Goal: Information Seeking & Learning: Learn about a topic

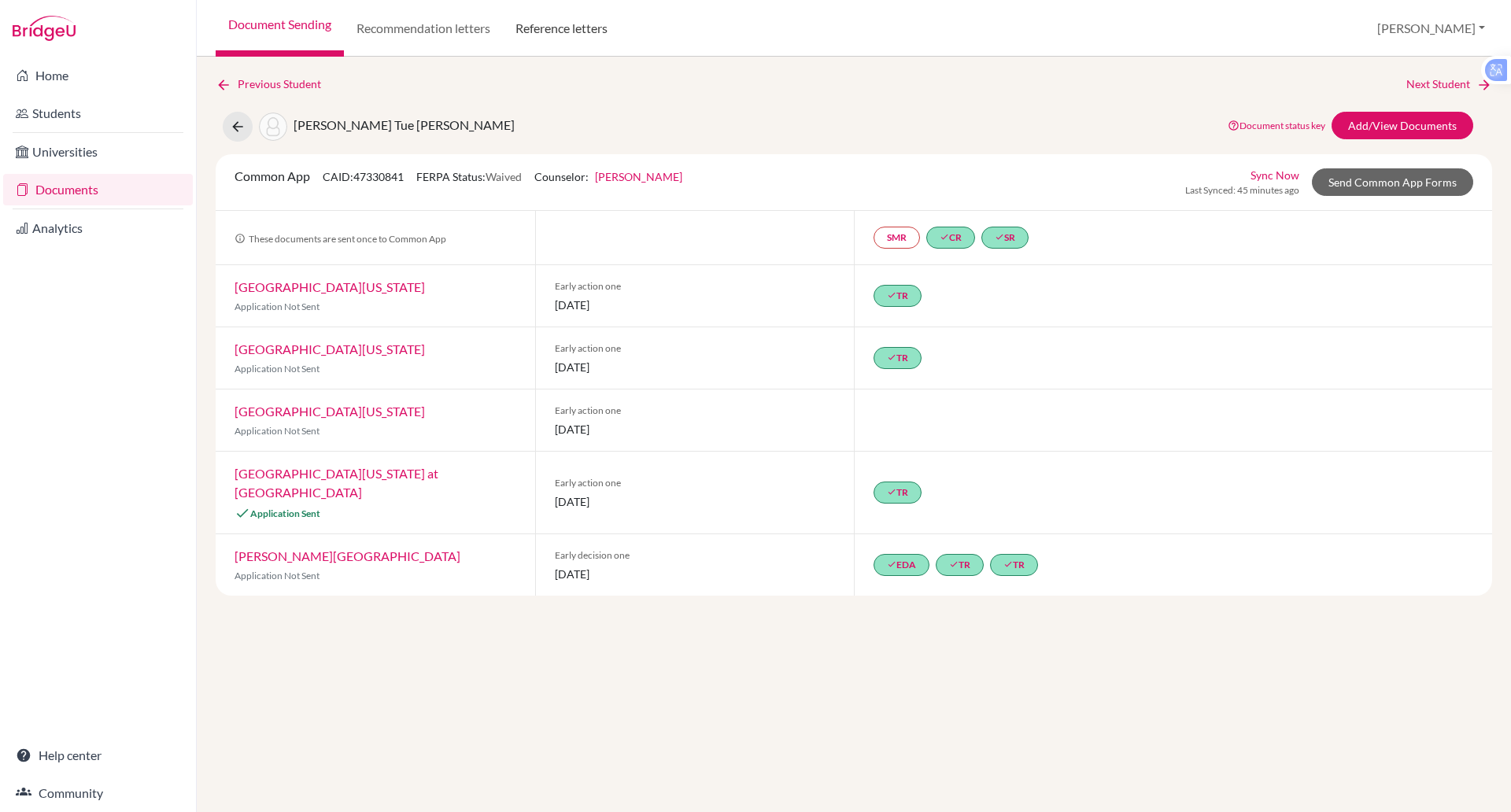
click at [531, 31] on link "Reference letters" at bounding box center [561, 28] width 117 height 57
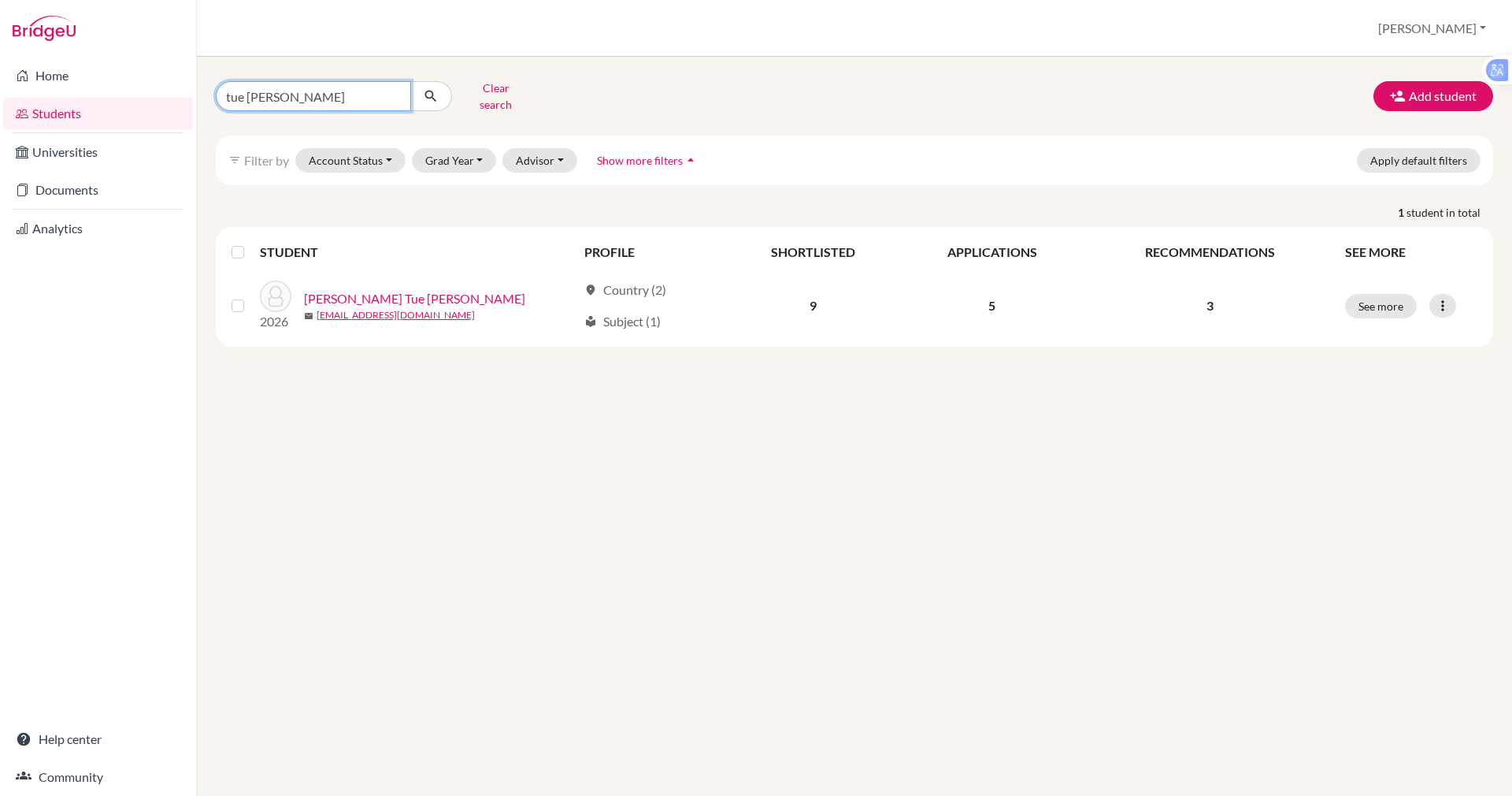
click at [298, 92] on input "tue anh" at bounding box center [313, 96] width 195 height 30
type input "tbrowny"
click button "submit" at bounding box center [431, 96] width 42 height 30
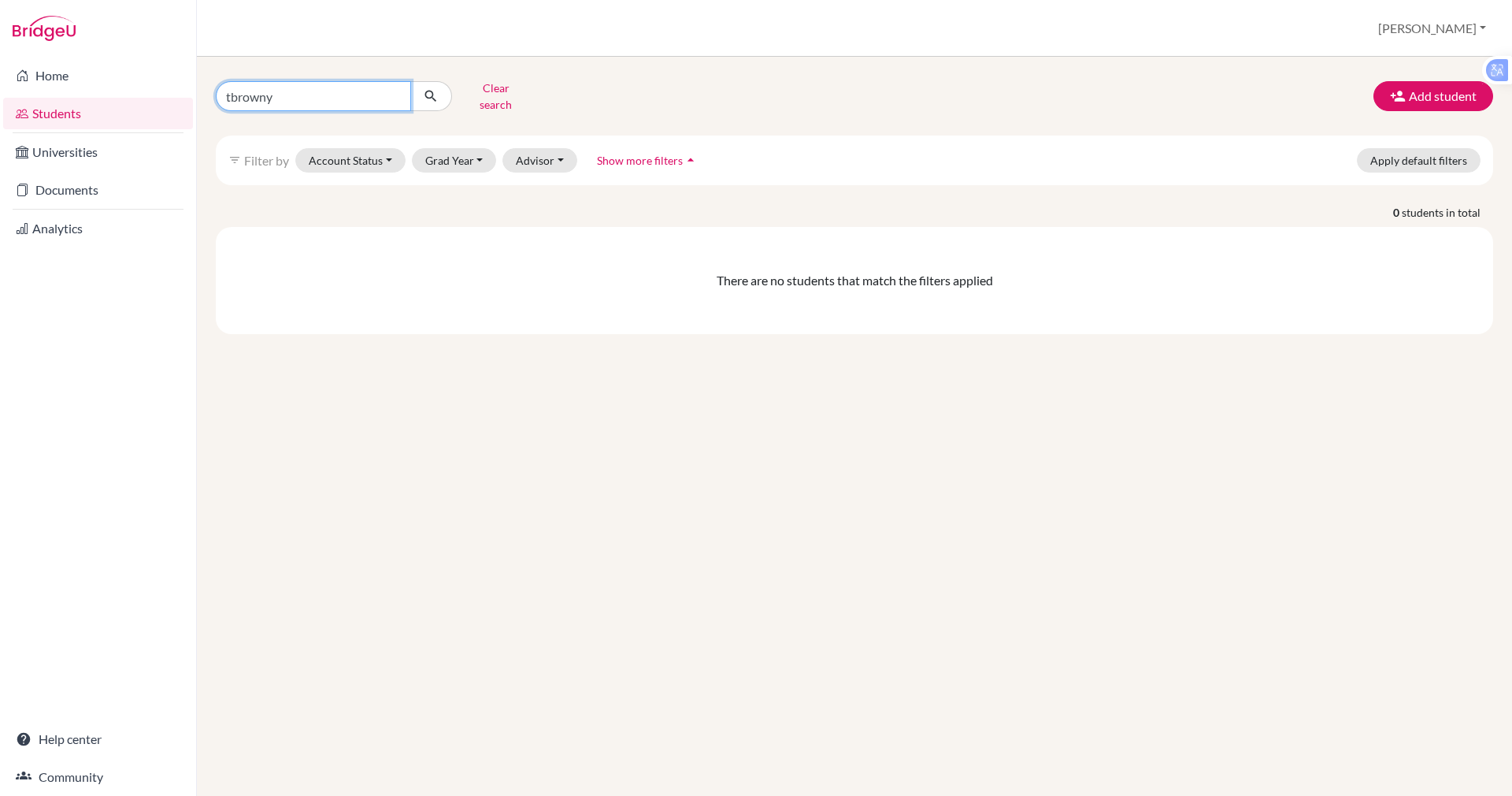
click at [231, 92] on input "tbrowny" at bounding box center [313, 96] width 195 height 30
type input "browny"
click button "submit" at bounding box center [431, 96] width 42 height 30
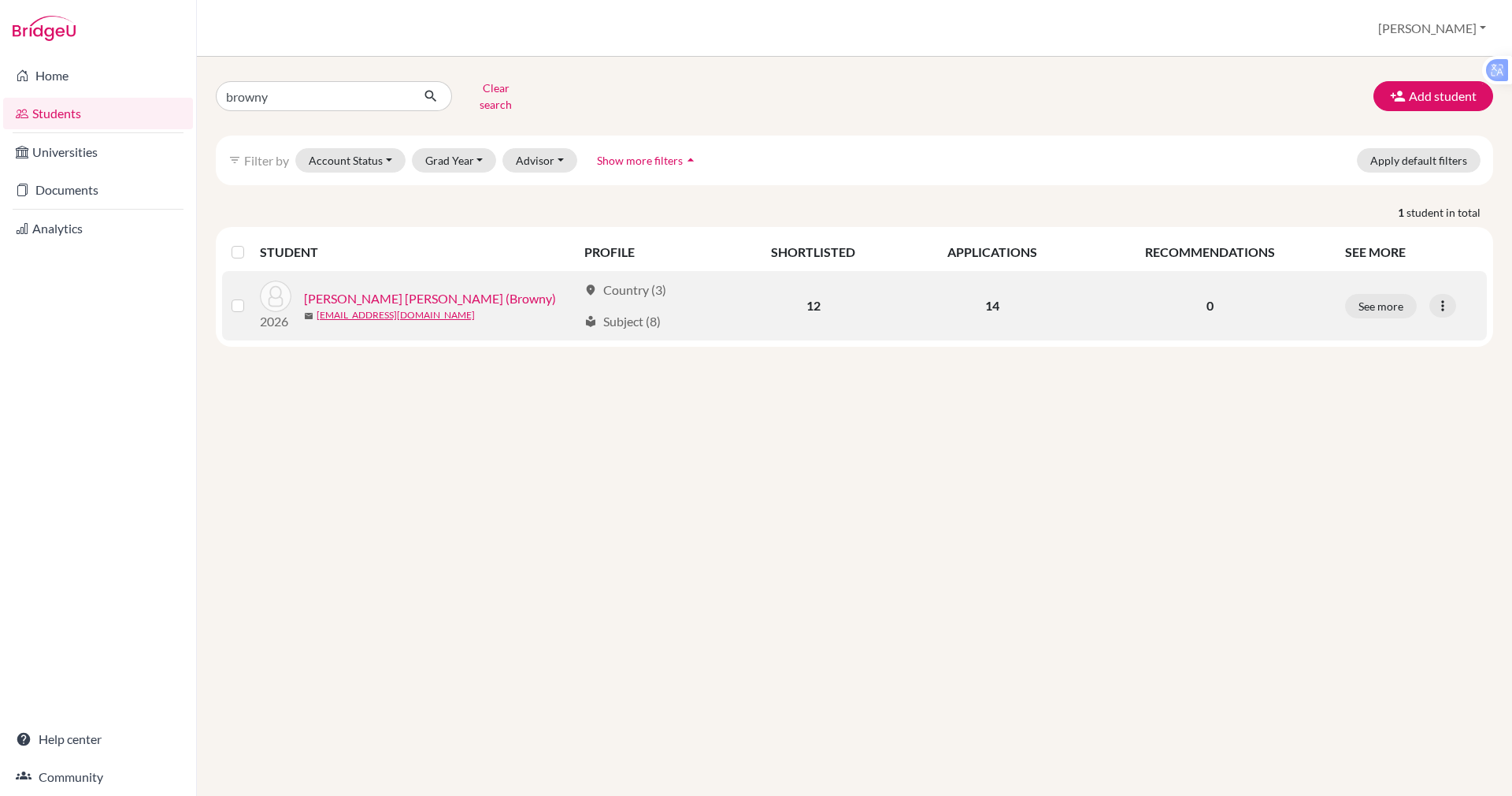
click at [415, 290] on link "Truong, Nhu Quoc Uy (Browny)" at bounding box center [430, 298] width 252 height 19
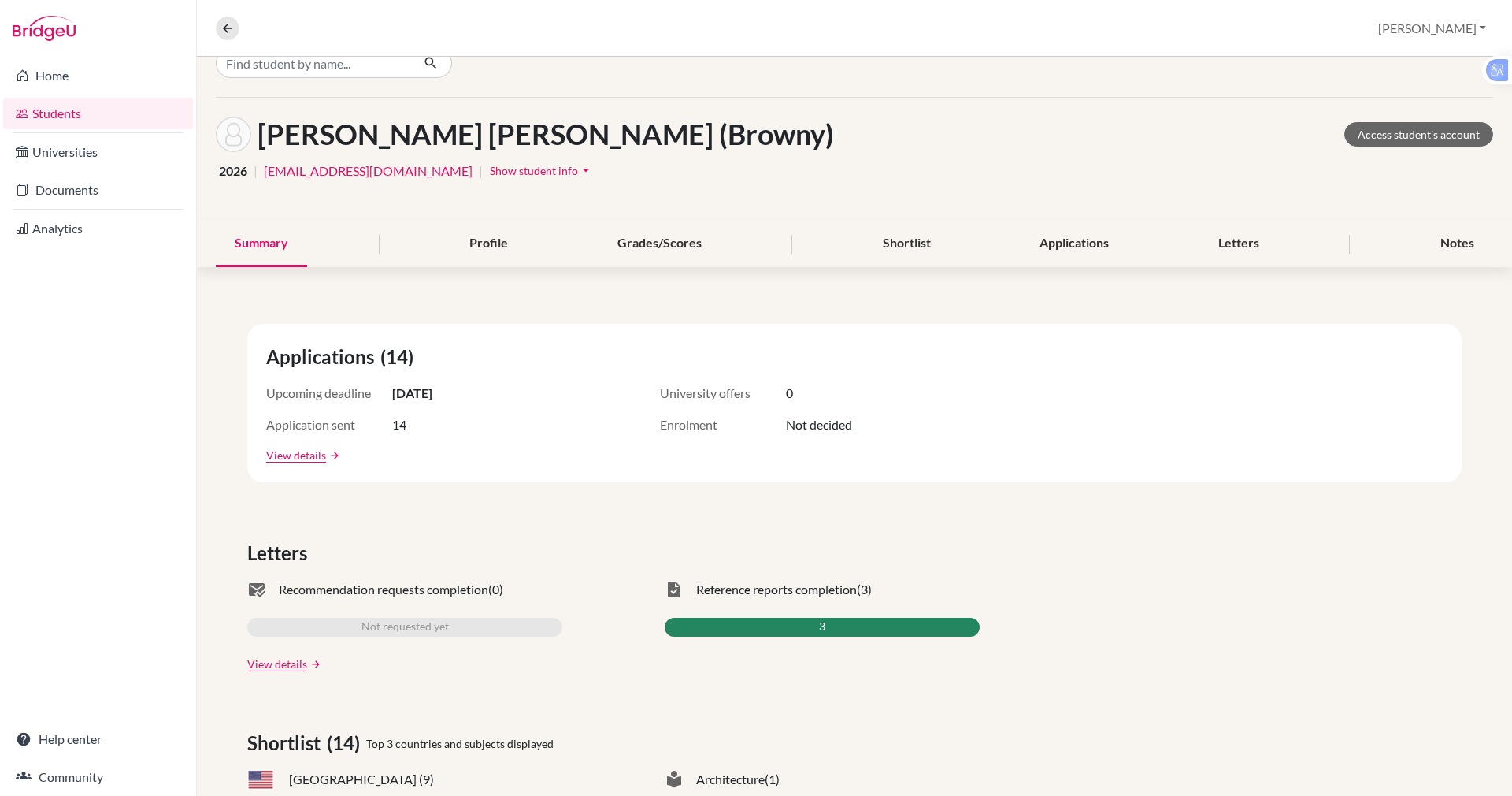
scroll to position [28, 0]
click at [1073, 253] on div "Applications" at bounding box center [1074, 242] width 107 height 46
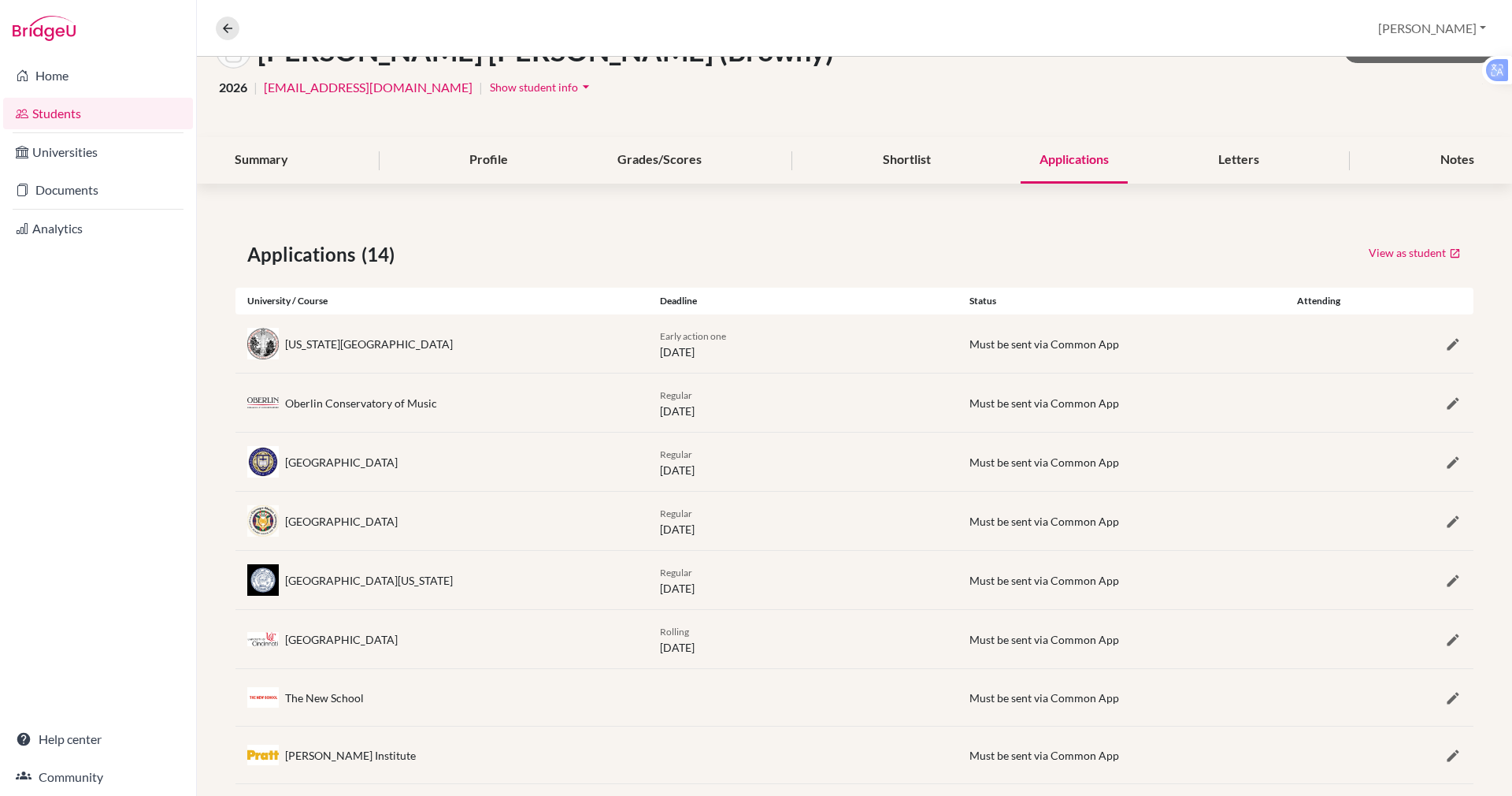
scroll to position [100, 0]
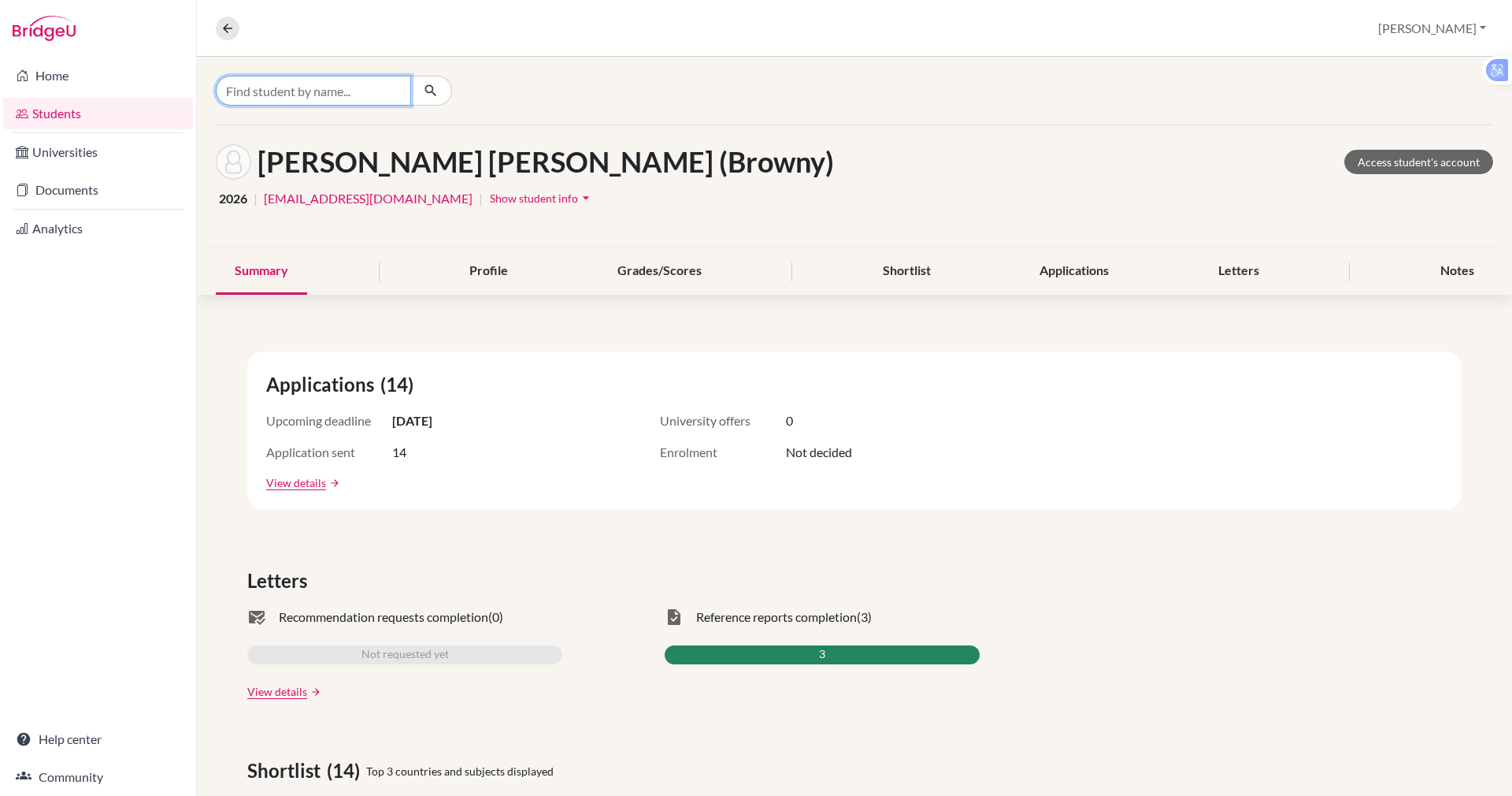
click at [280, 99] on input "Find student by name..." at bounding box center [313, 90] width 195 height 30
click at [292, 89] on input "thy trong" at bounding box center [313, 90] width 195 height 30
click at [434, 77] on button "button" at bounding box center [431, 90] width 42 height 30
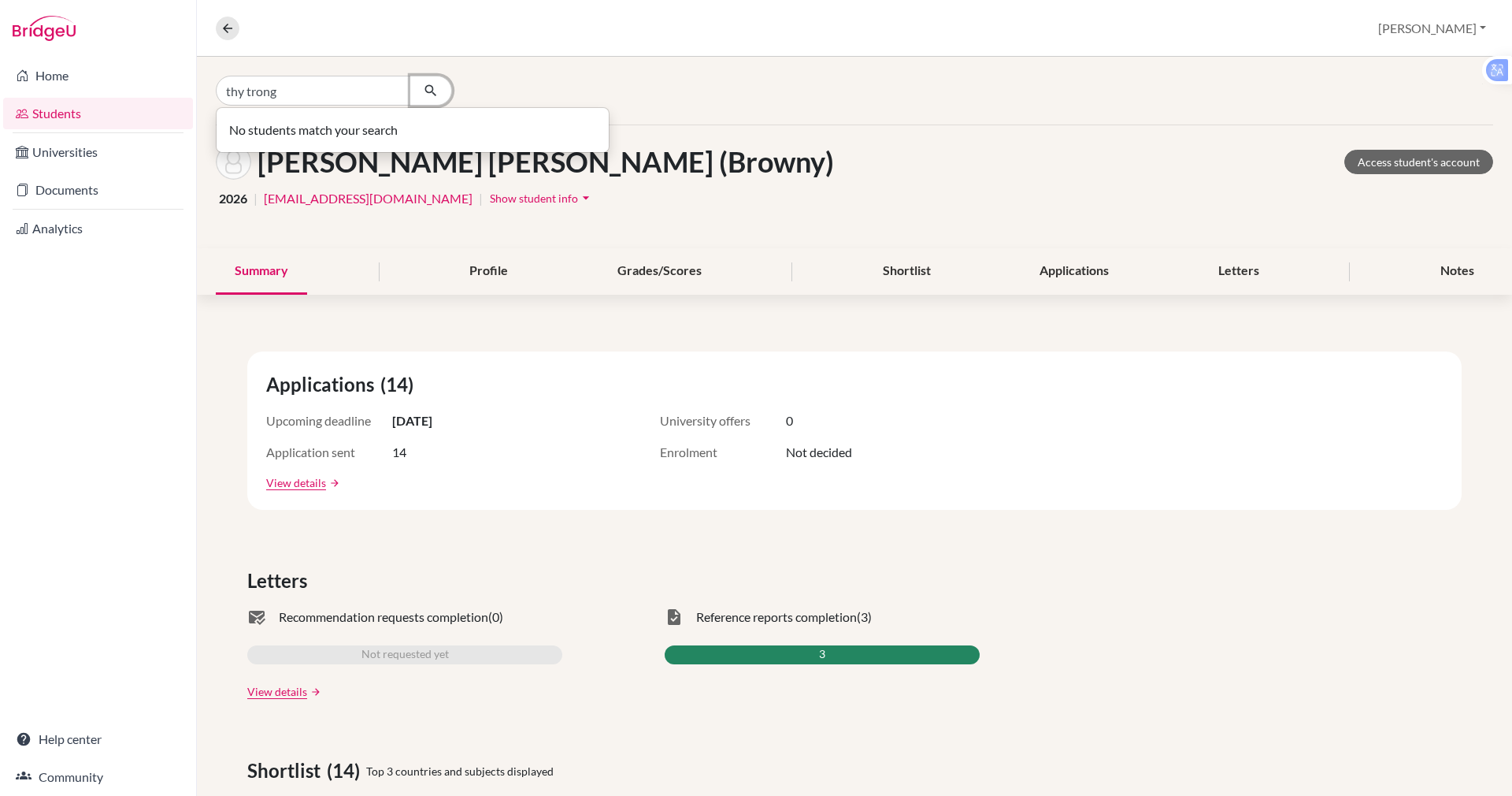
click at [437, 83] on icon "button" at bounding box center [430, 90] width 15 height 15
type input "t"
click at [38, 108] on link "Students" at bounding box center [98, 113] width 190 height 32
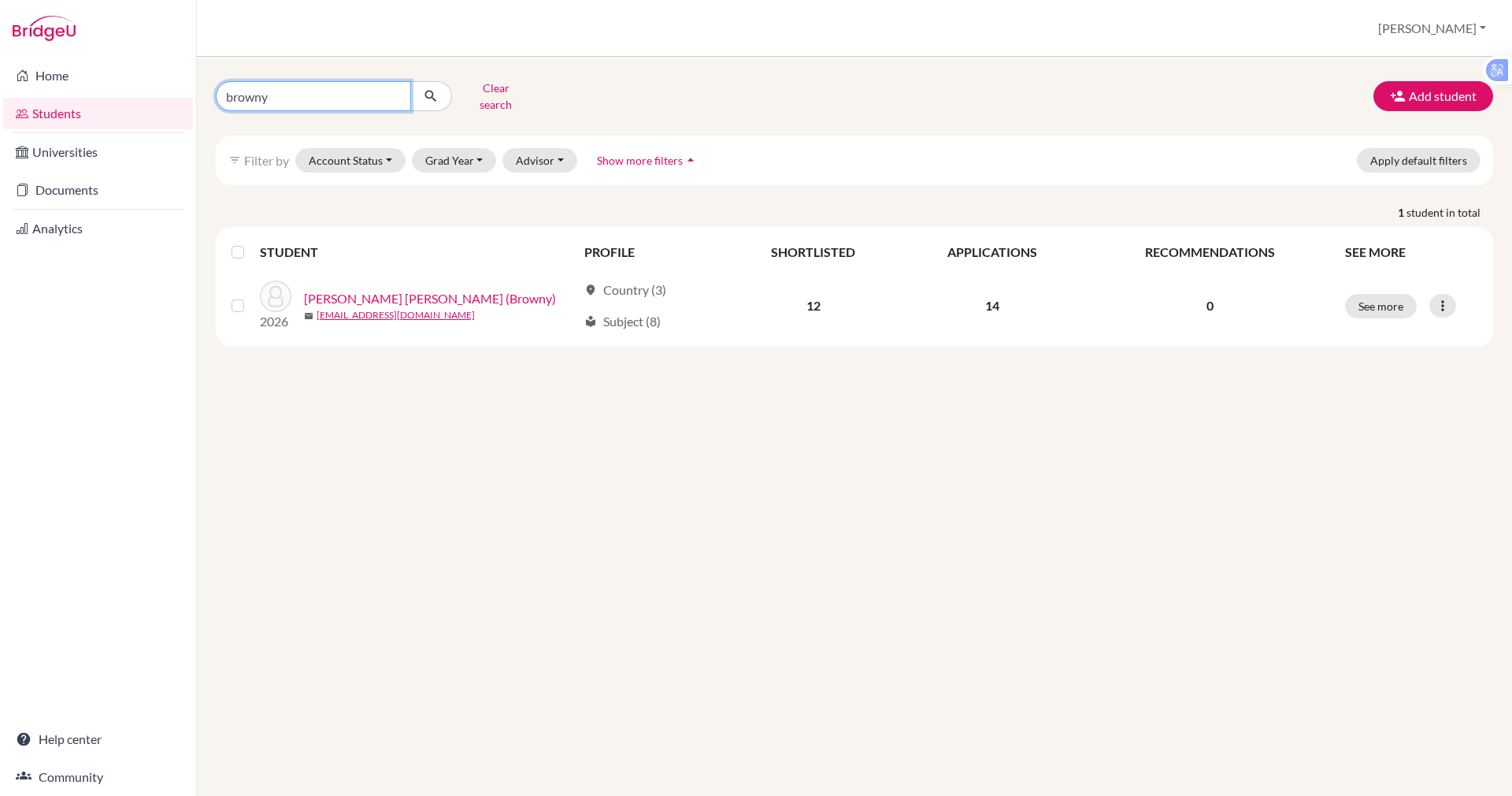
click at [319, 89] on input "browny" at bounding box center [313, 96] width 195 height 30
type input "b"
type input "thy trong"
click button "submit" at bounding box center [431, 96] width 42 height 30
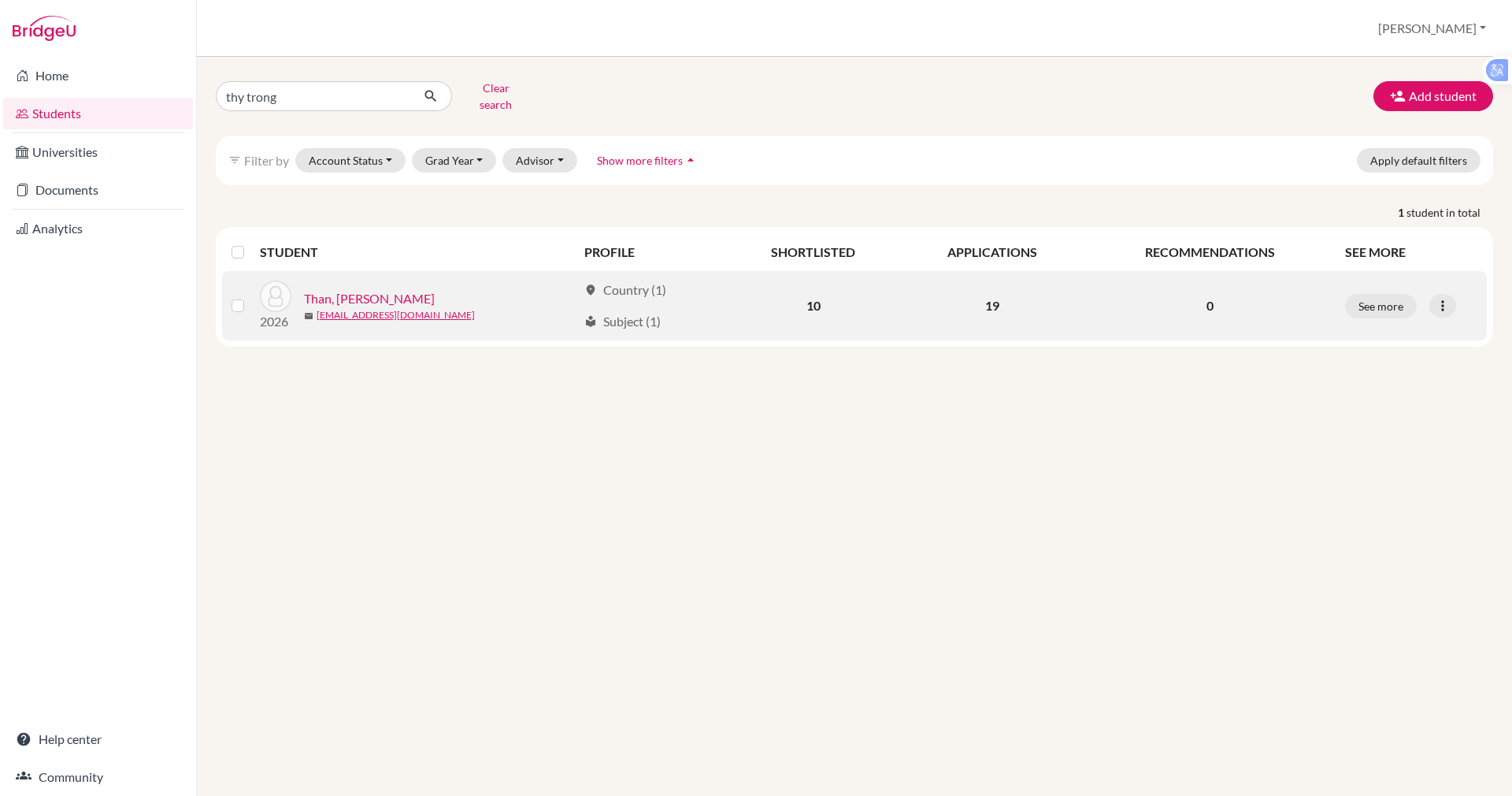
click at [363, 289] on link "Than, [PERSON_NAME]" at bounding box center [369, 298] width 131 height 19
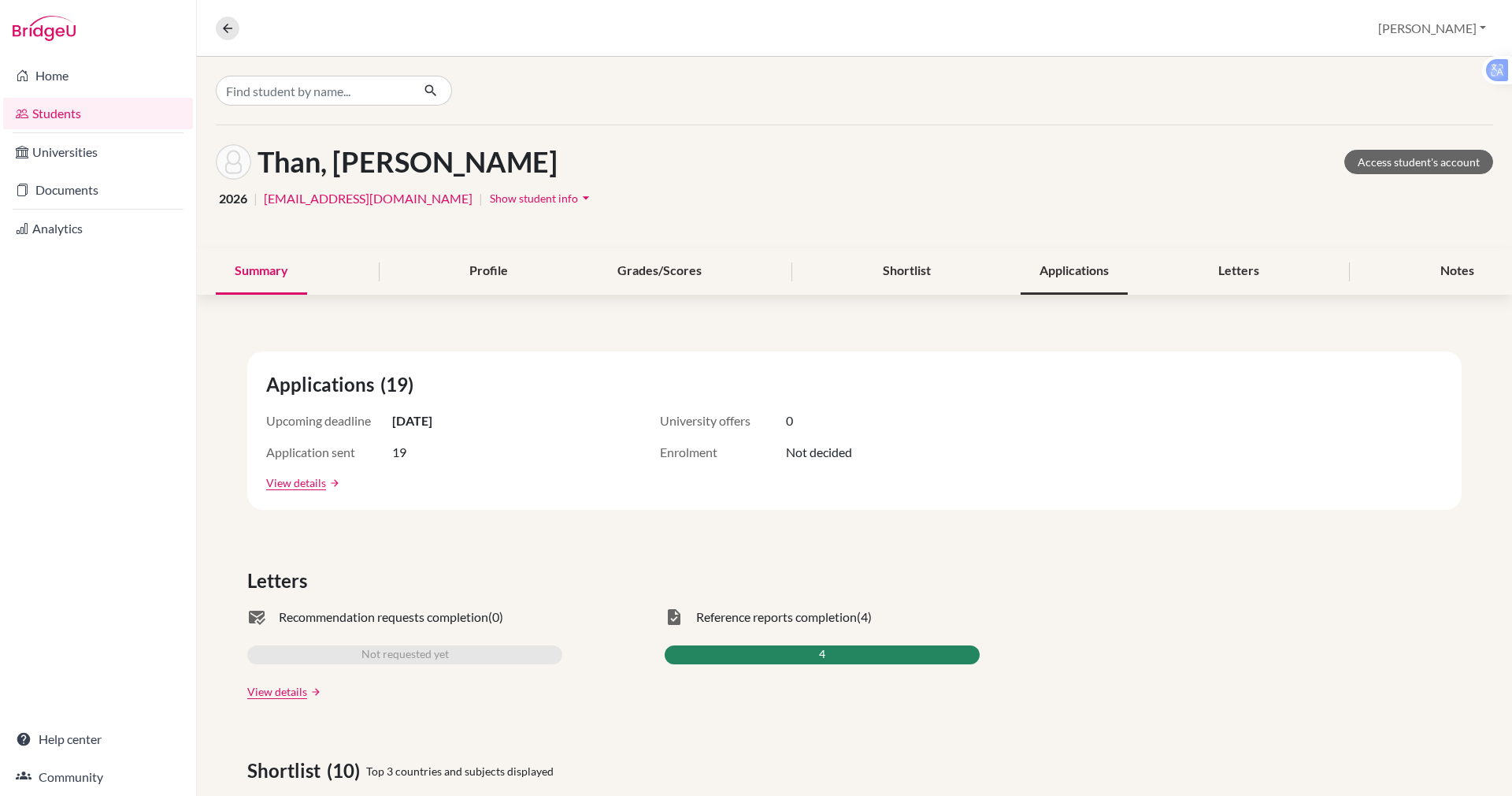
click at [1037, 268] on div "Applications" at bounding box center [1074, 271] width 107 height 46
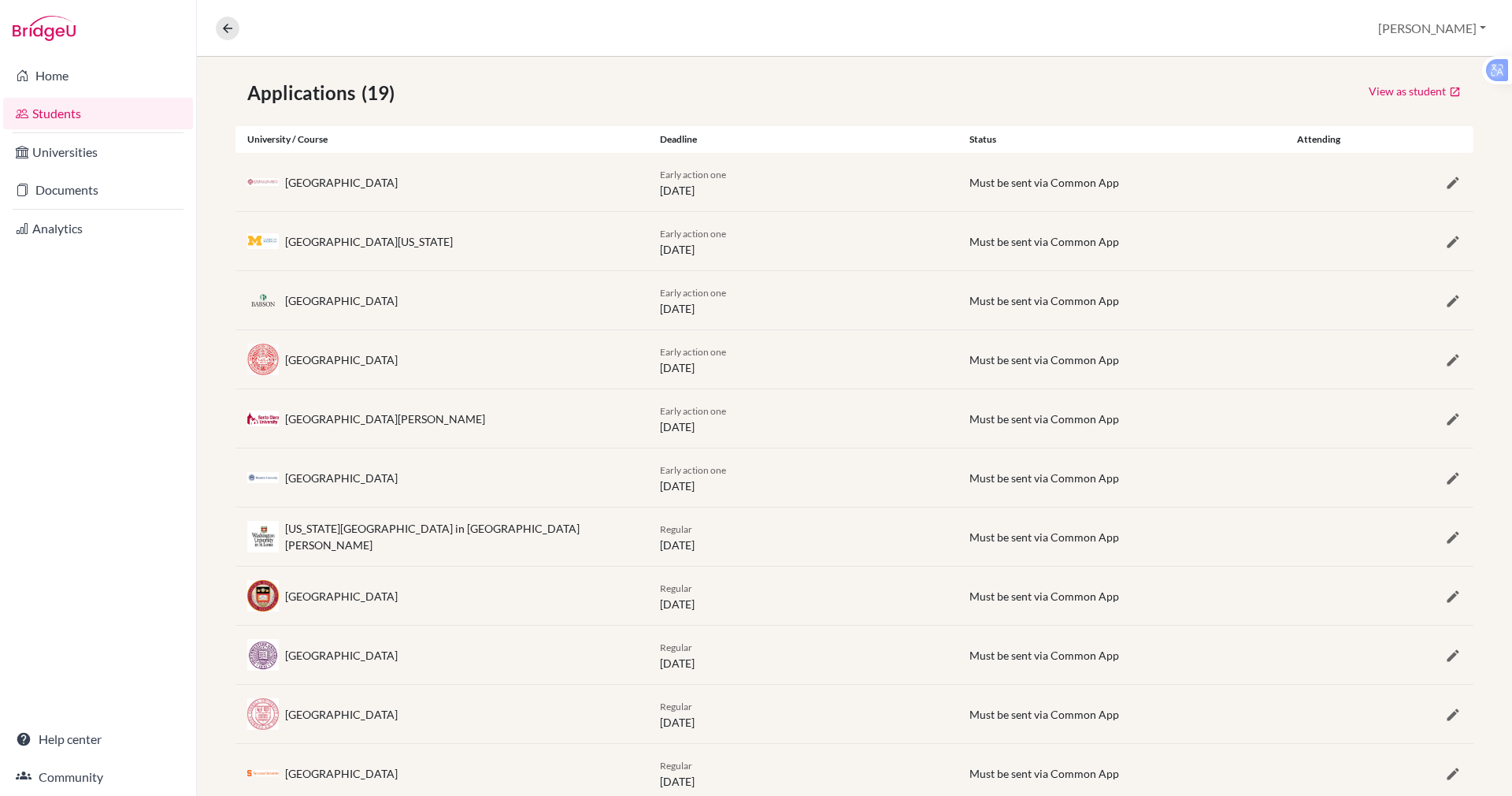
scroll to position [284, 0]
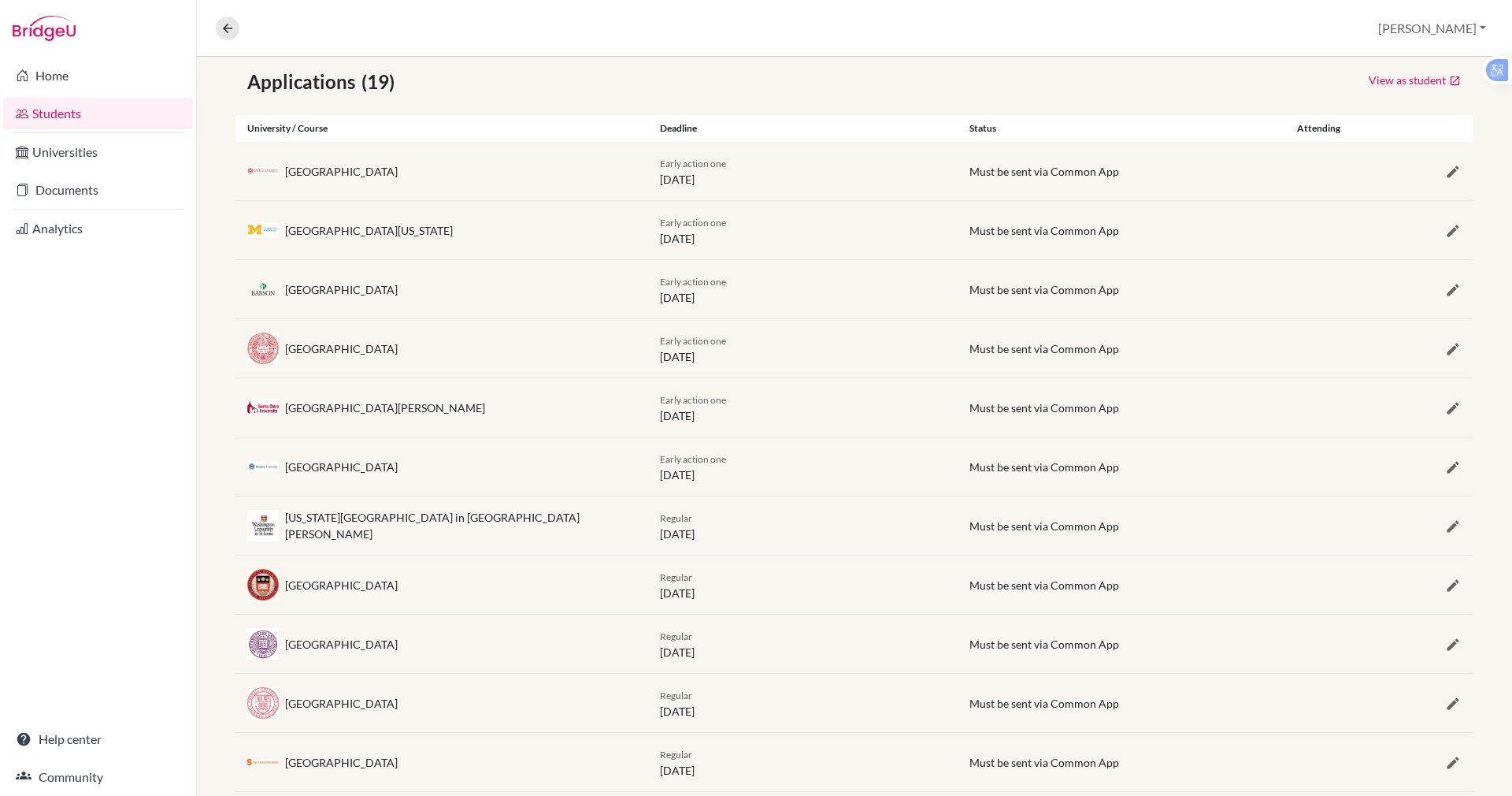
click at [55, 105] on link "Students" at bounding box center [98, 113] width 190 height 32
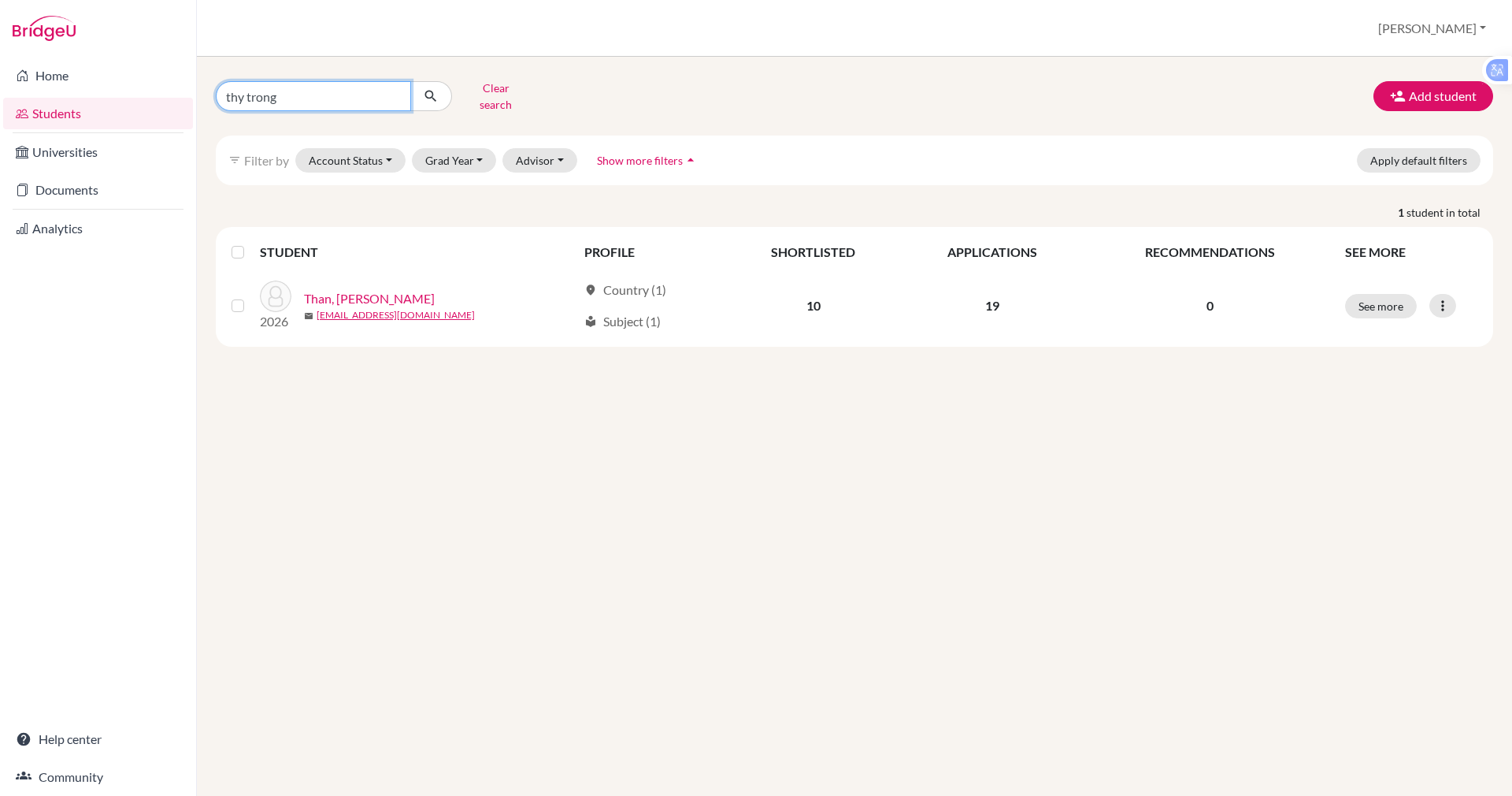
click at [292, 101] on input "thy trong" at bounding box center [313, 96] width 195 height 30
type input "t"
type input "[PERSON_NAME]"
click button "submit" at bounding box center [431, 96] width 42 height 30
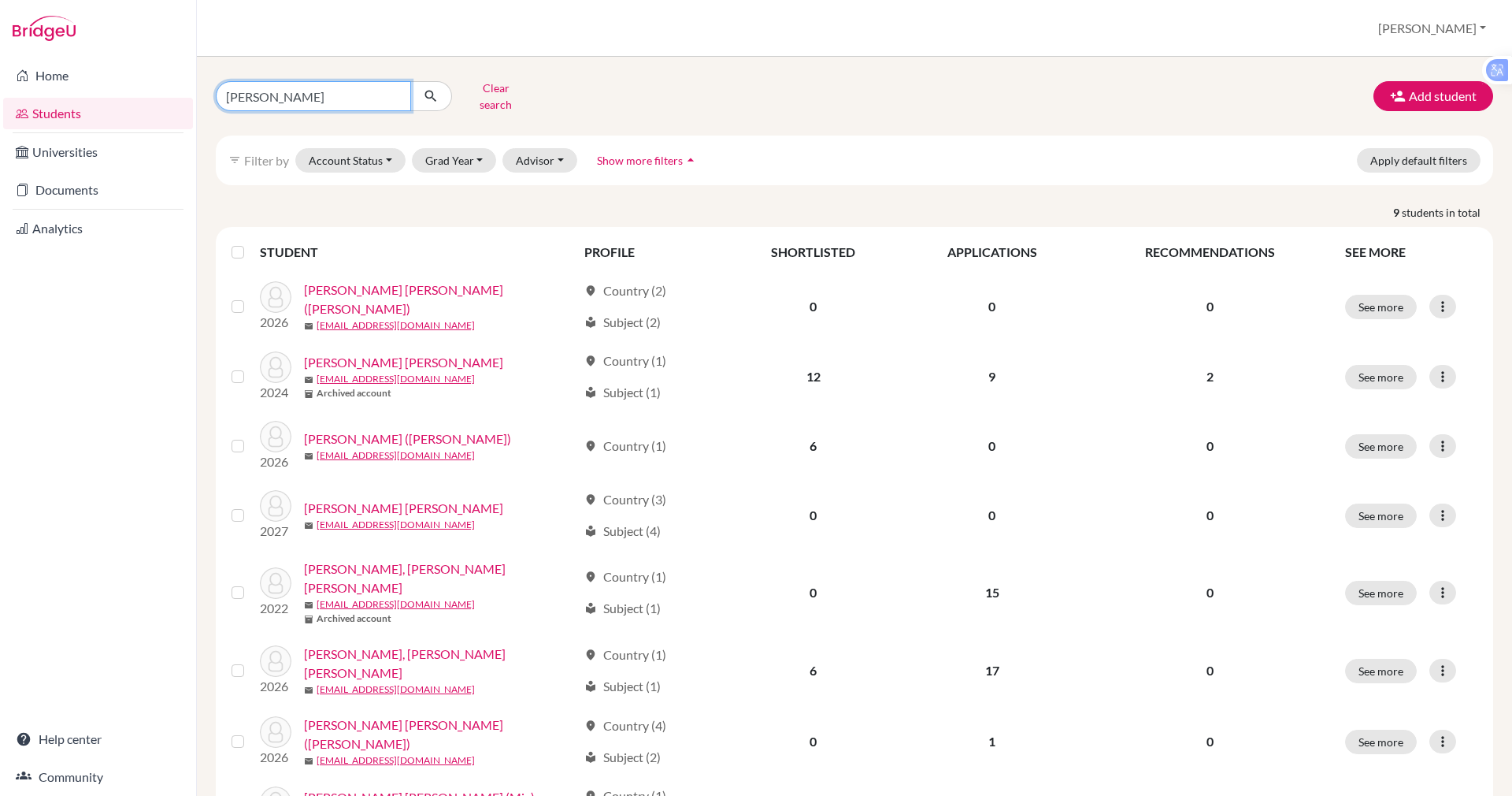
click at [280, 93] on input "[PERSON_NAME]" at bounding box center [313, 96] width 195 height 30
type input "[PERSON_NAME] [PERSON_NAME]"
click button "submit" at bounding box center [431, 96] width 42 height 30
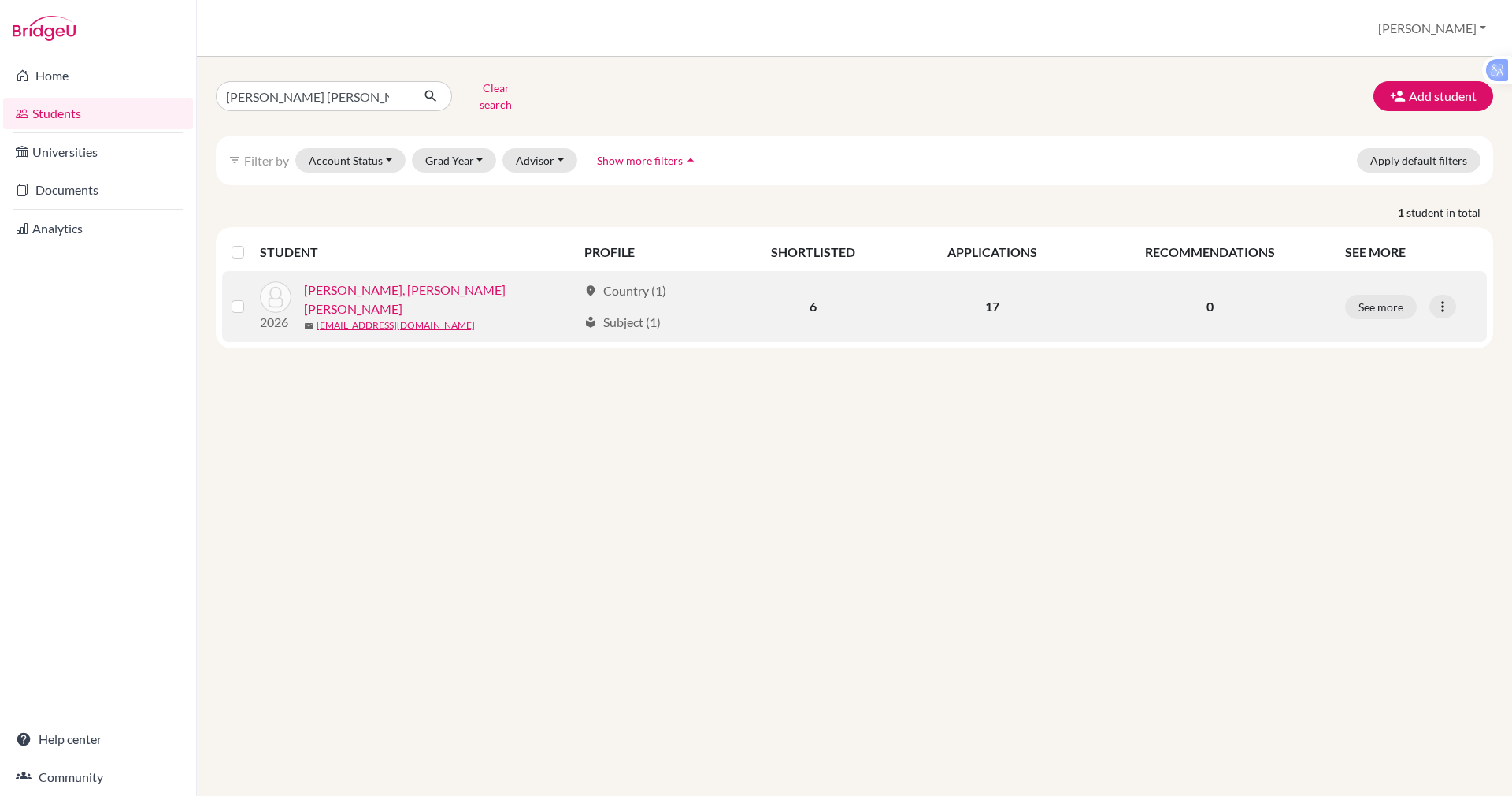
click at [339, 291] on link "[PERSON_NAME], [PERSON_NAME] [PERSON_NAME]" at bounding box center [441, 299] width 274 height 38
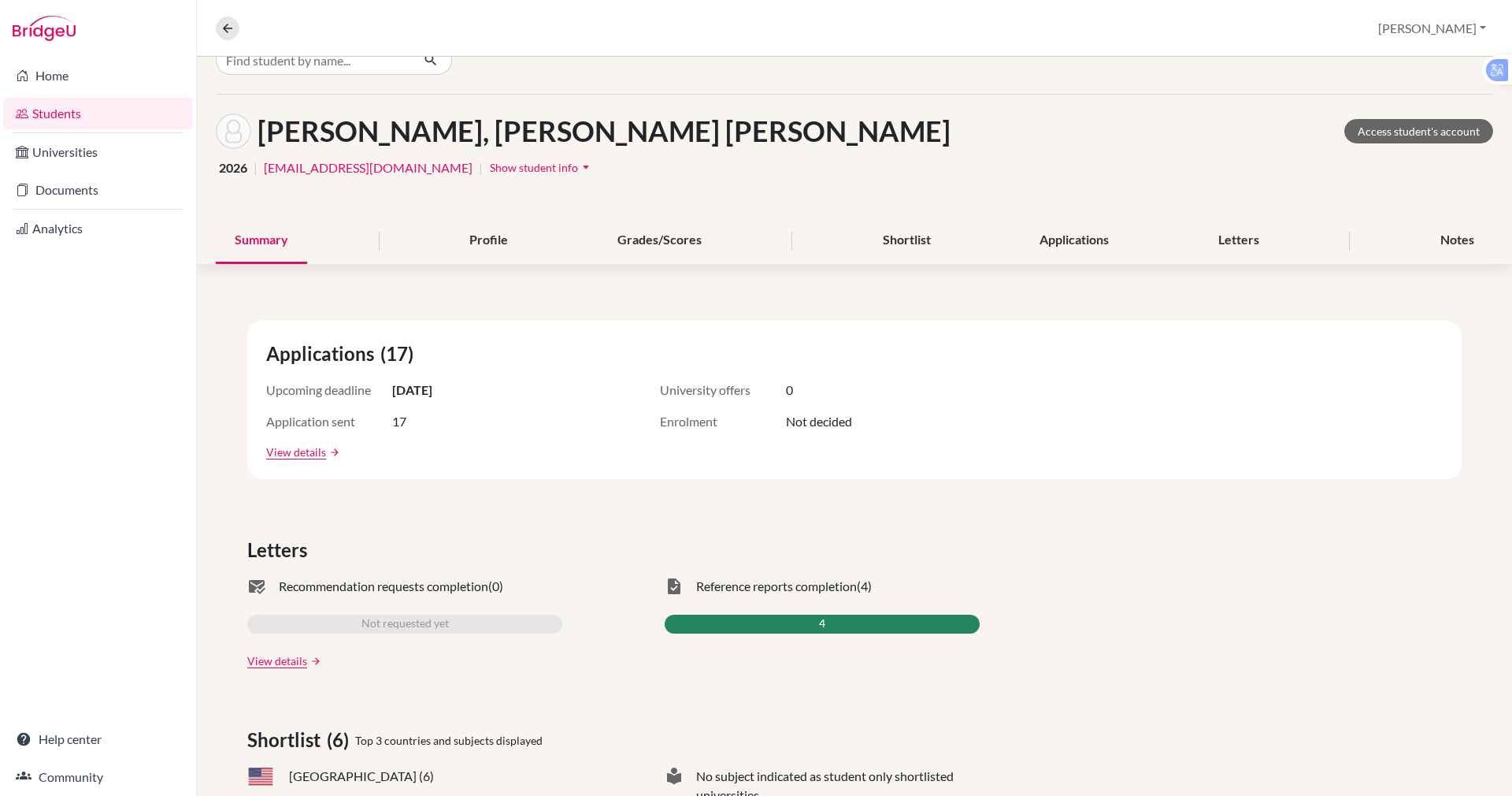
scroll to position [31, 0]
click at [1045, 230] on div "Applications" at bounding box center [1074, 240] width 107 height 46
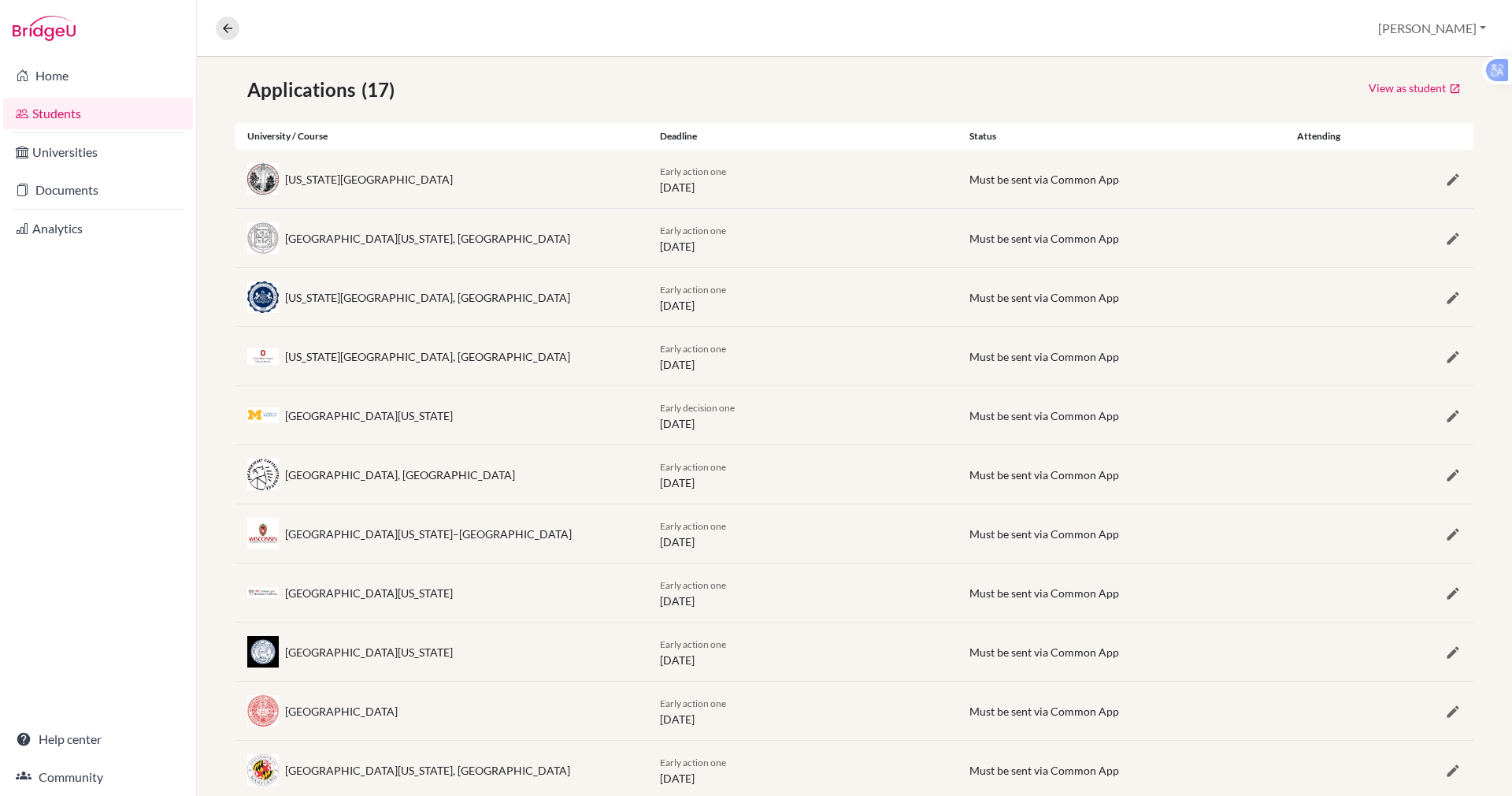
scroll to position [277, 0]
click at [68, 125] on link "Students" at bounding box center [98, 113] width 190 height 32
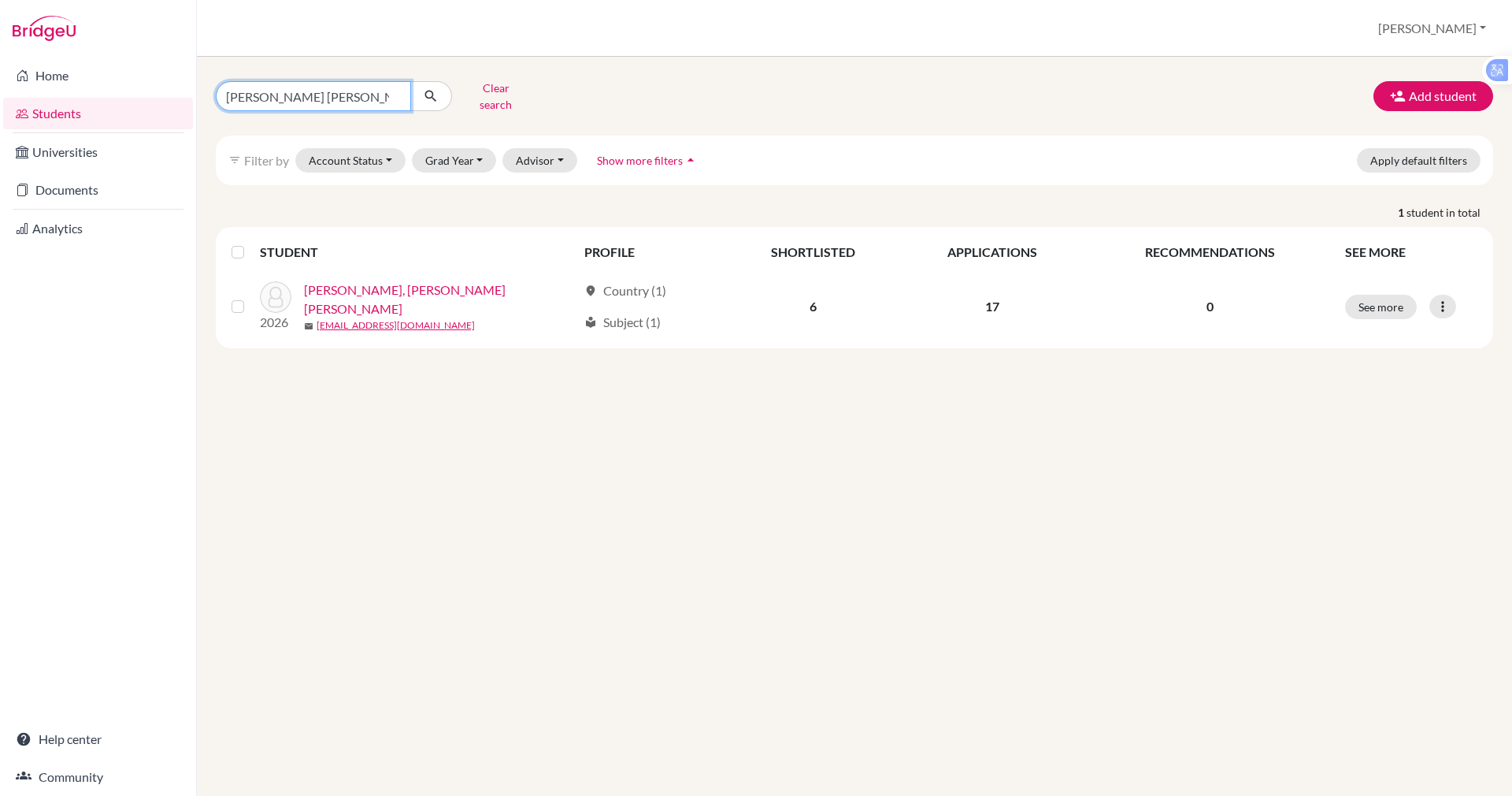
click at [299, 91] on input "[PERSON_NAME] [PERSON_NAME]" at bounding box center [313, 96] width 195 height 30
type input "n"
type input "soobin"
click button "submit" at bounding box center [431, 96] width 42 height 30
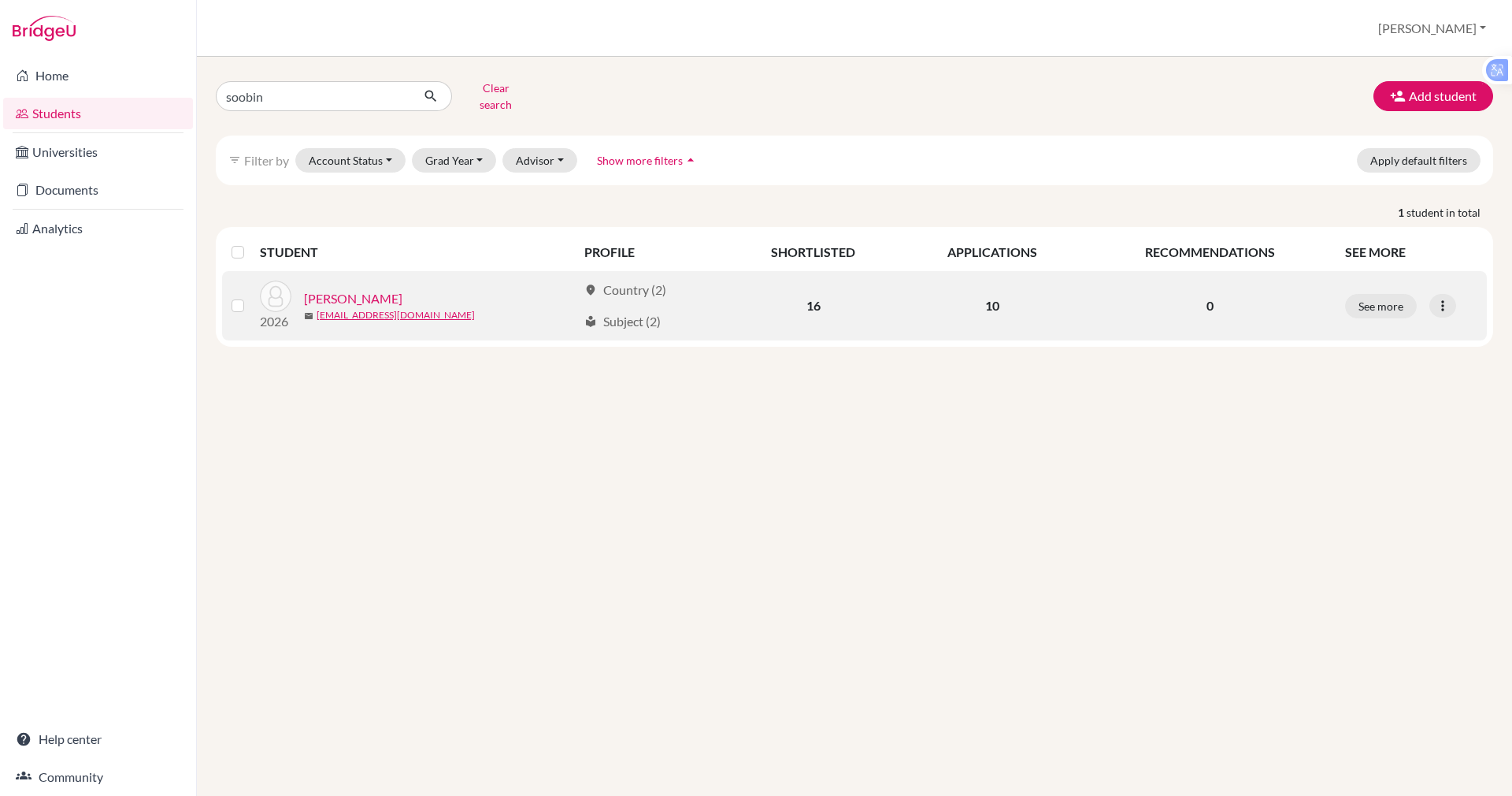
click at [335, 289] on link "[PERSON_NAME]" at bounding box center [353, 298] width 98 height 19
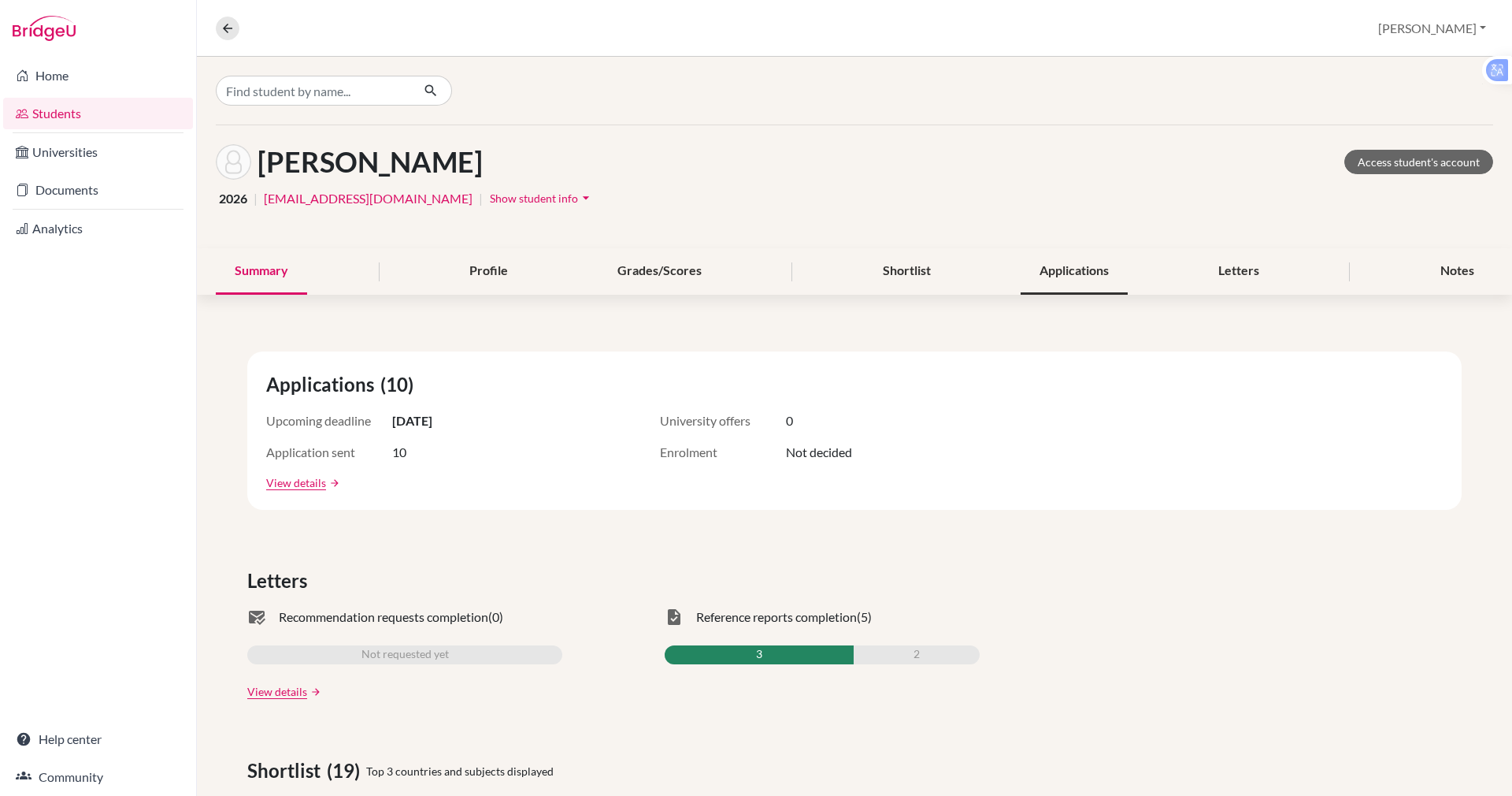
click at [1059, 278] on div "Applications" at bounding box center [1074, 271] width 107 height 46
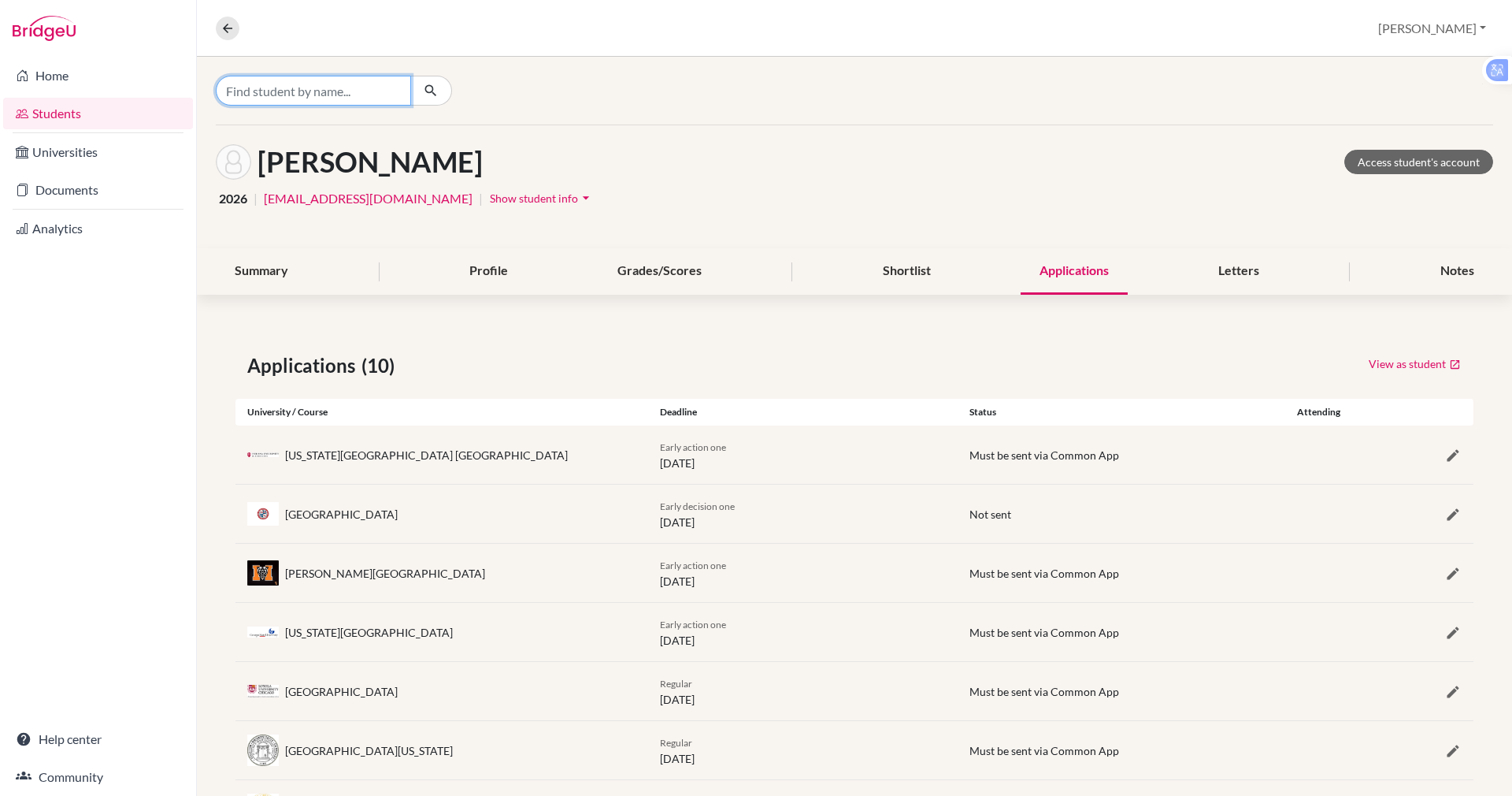
click at [266, 89] on input "Find student by name..." at bounding box center [313, 90] width 195 height 30
type input "[PERSON_NAME]"
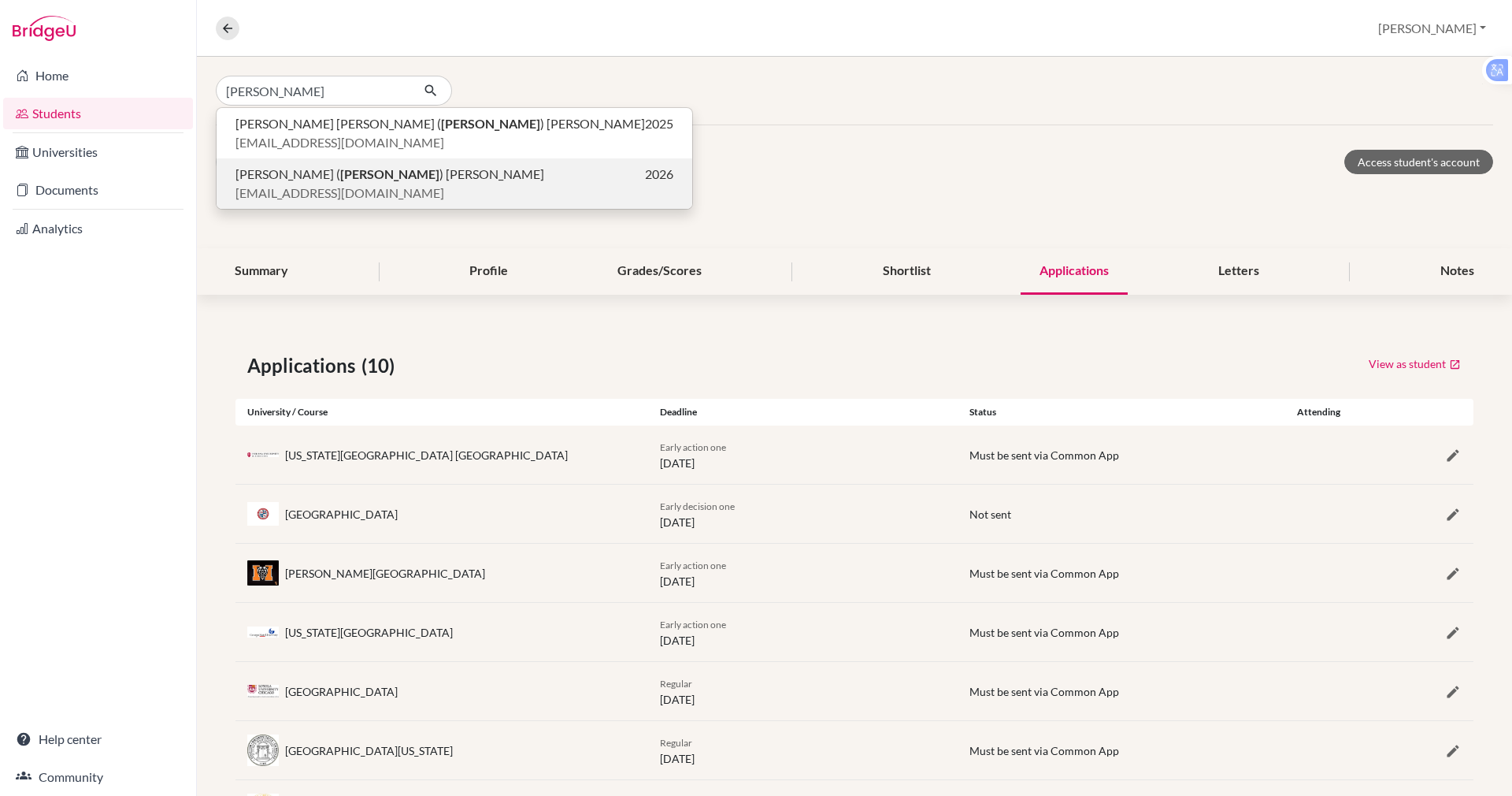
click at [285, 176] on span "[PERSON_NAME] ( [PERSON_NAME] ) [PERSON_NAME]" at bounding box center [390, 173] width 309 height 19
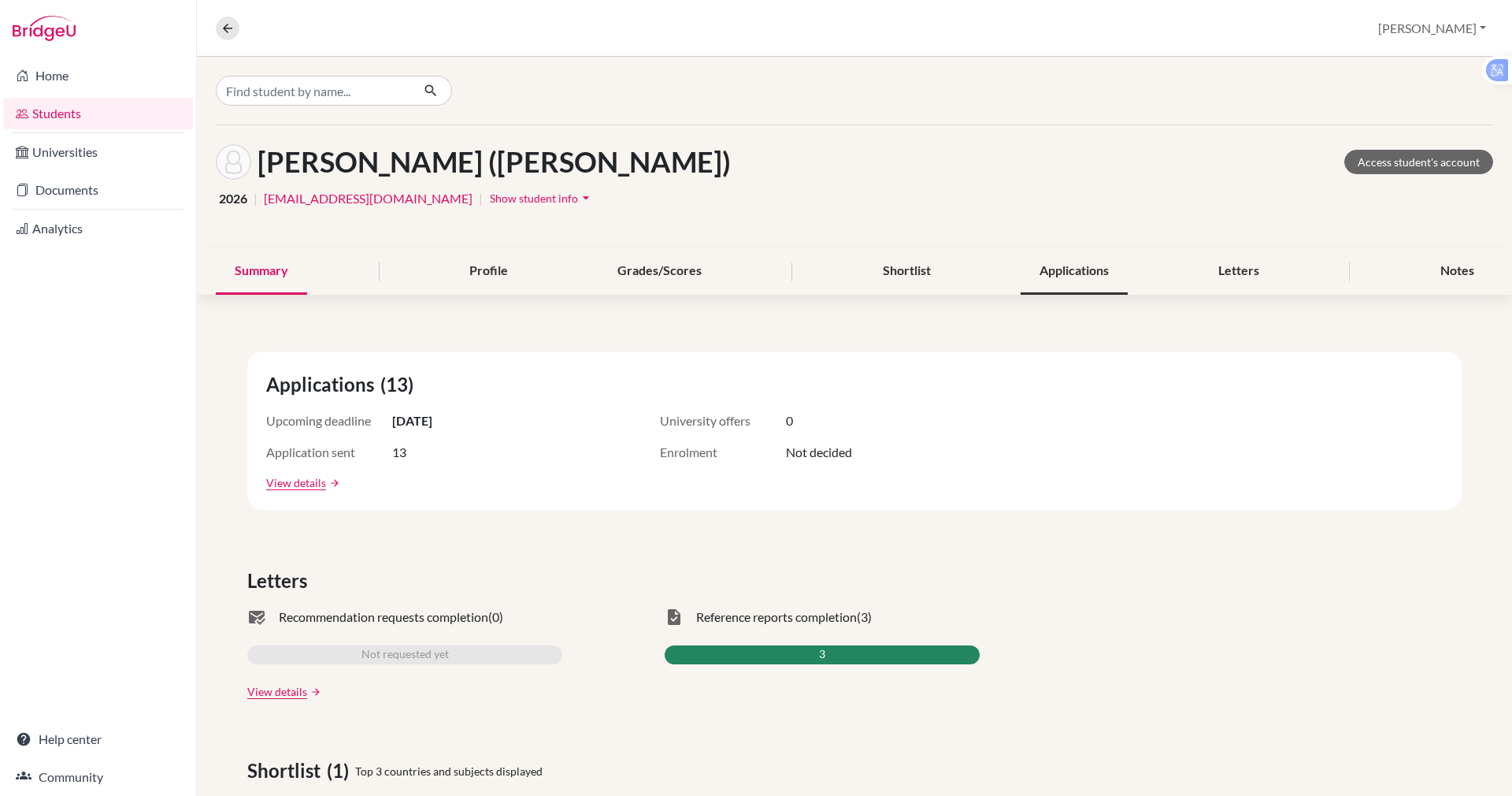
click at [1038, 266] on div "Applications" at bounding box center [1074, 271] width 107 height 46
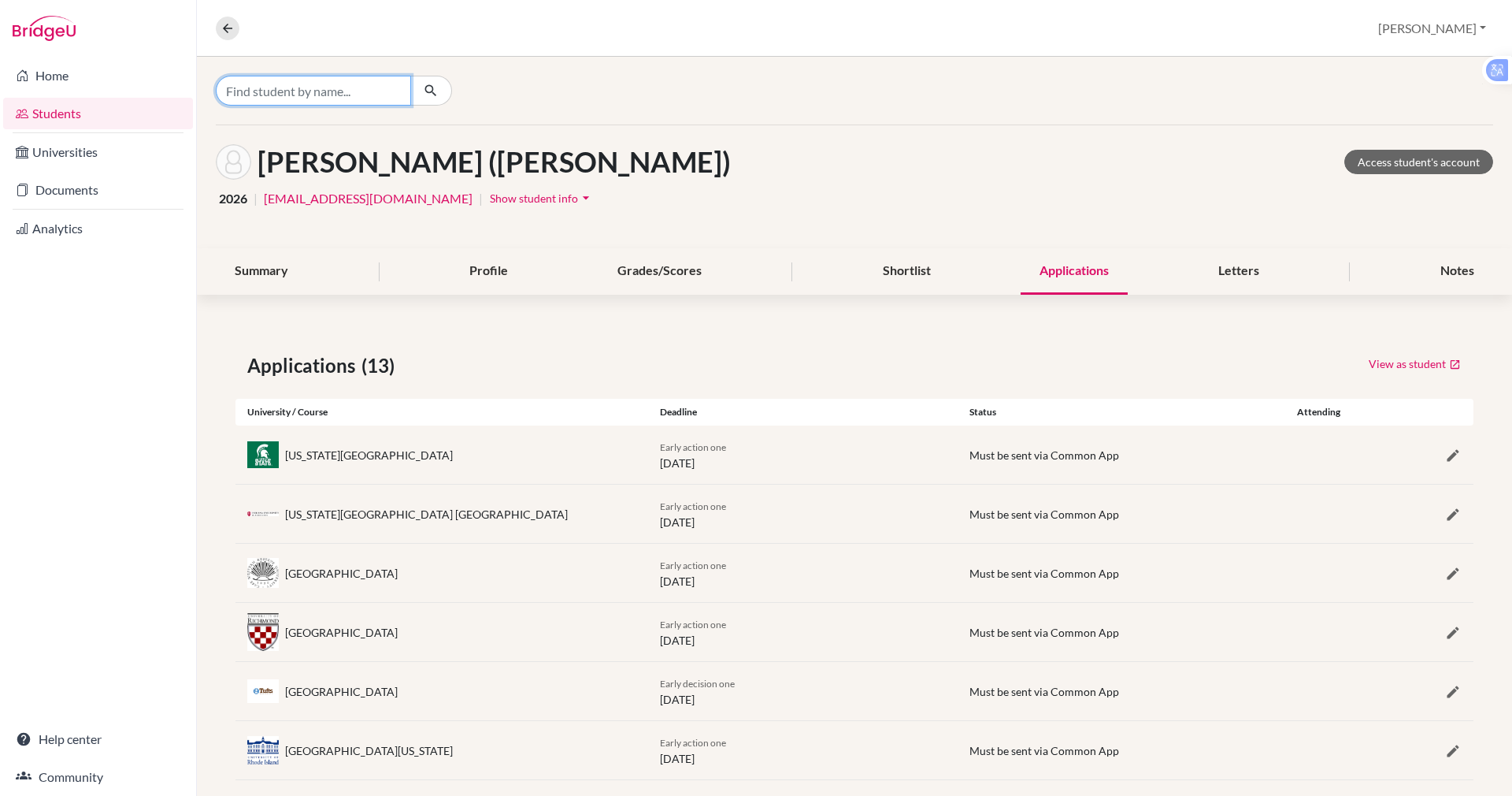
click at [303, 101] on input "Find student by name..." at bounding box center [313, 90] width 195 height 30
type input "manav"
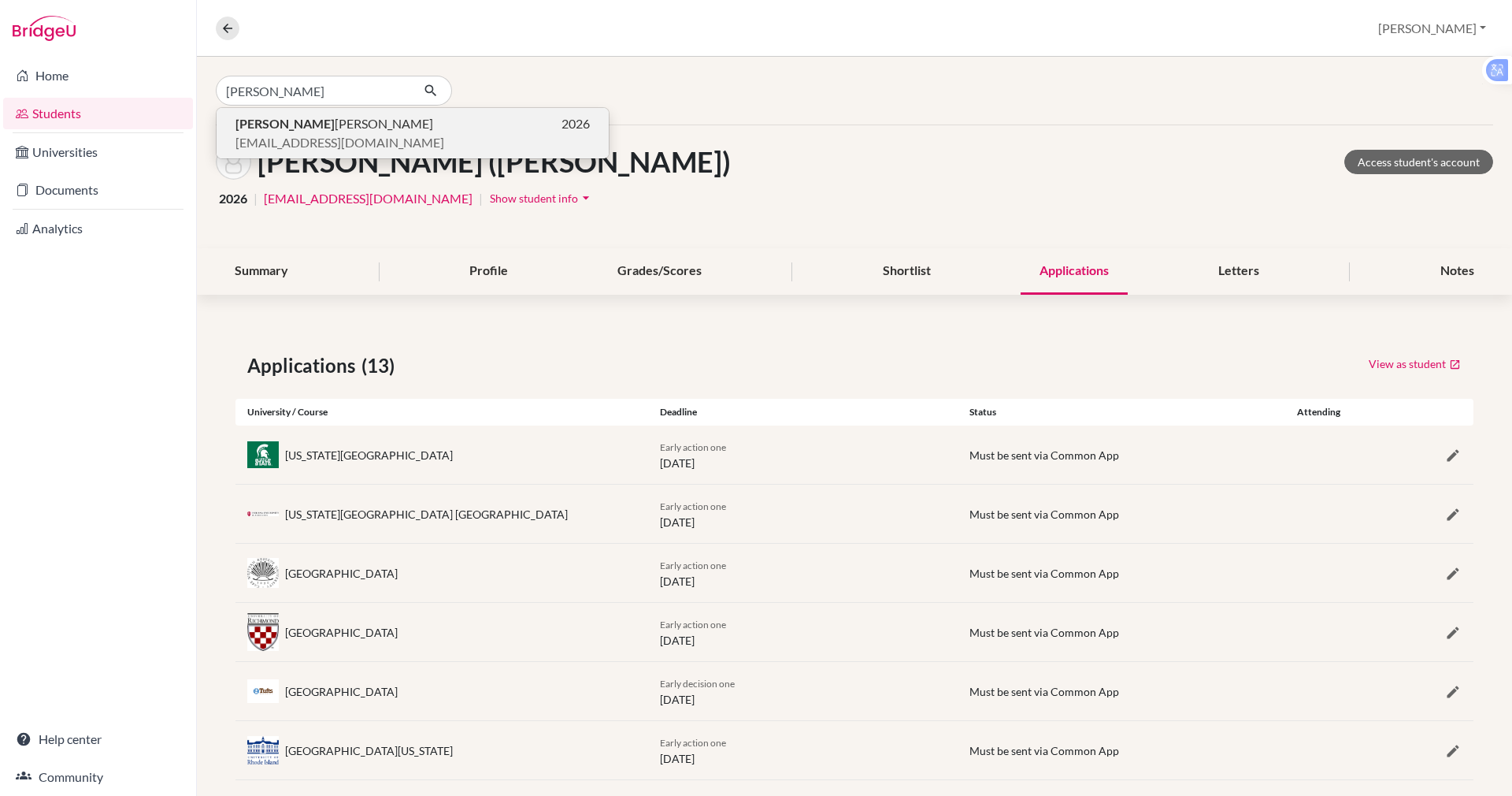
click at [289, 126] on span "Manav Jacob" at bounding box center [334, 123] width 198 height 19
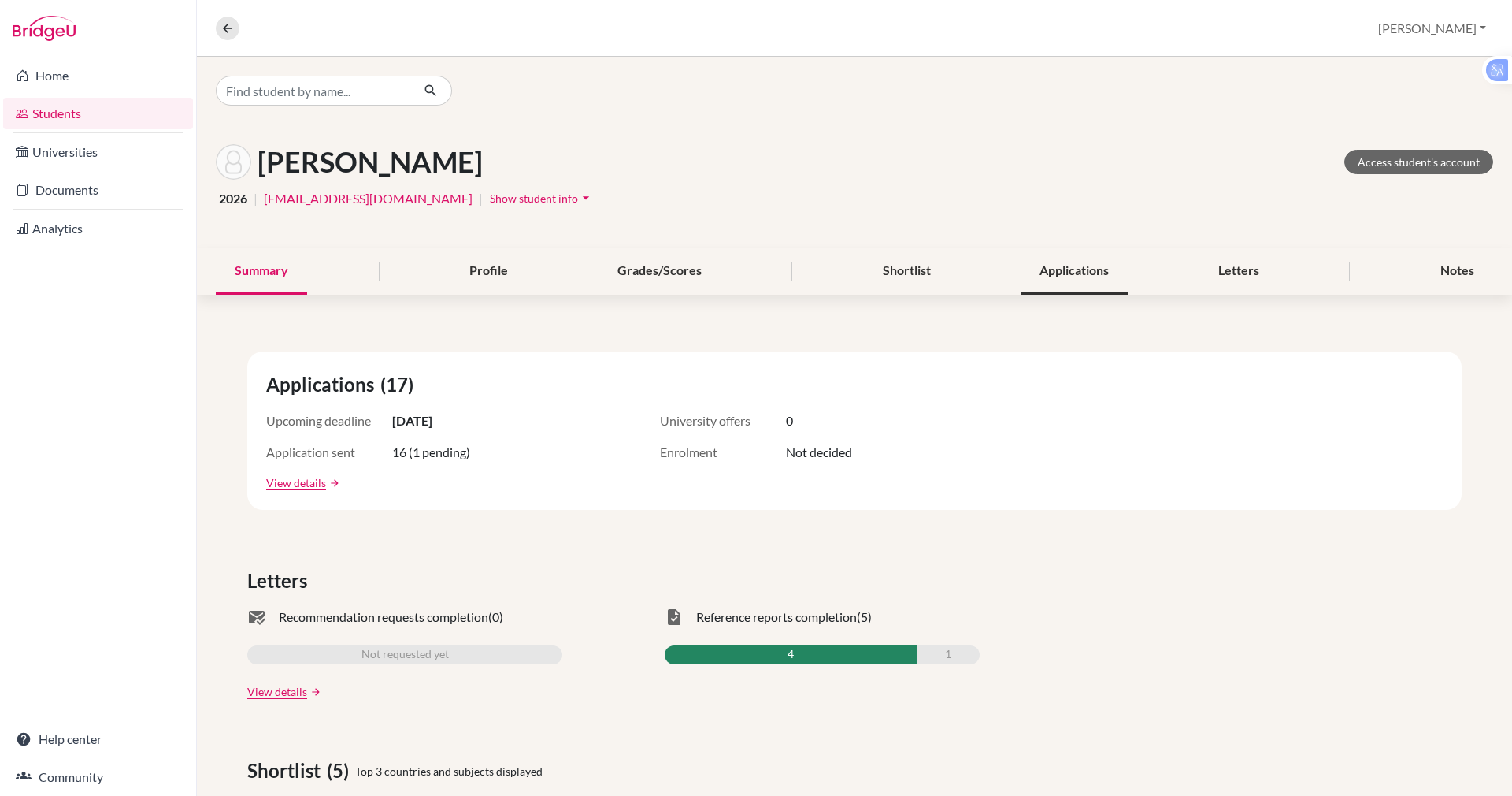
click at [1043, 268] on div "Applications" at bounding box center [1074, 271] width 107 height 46
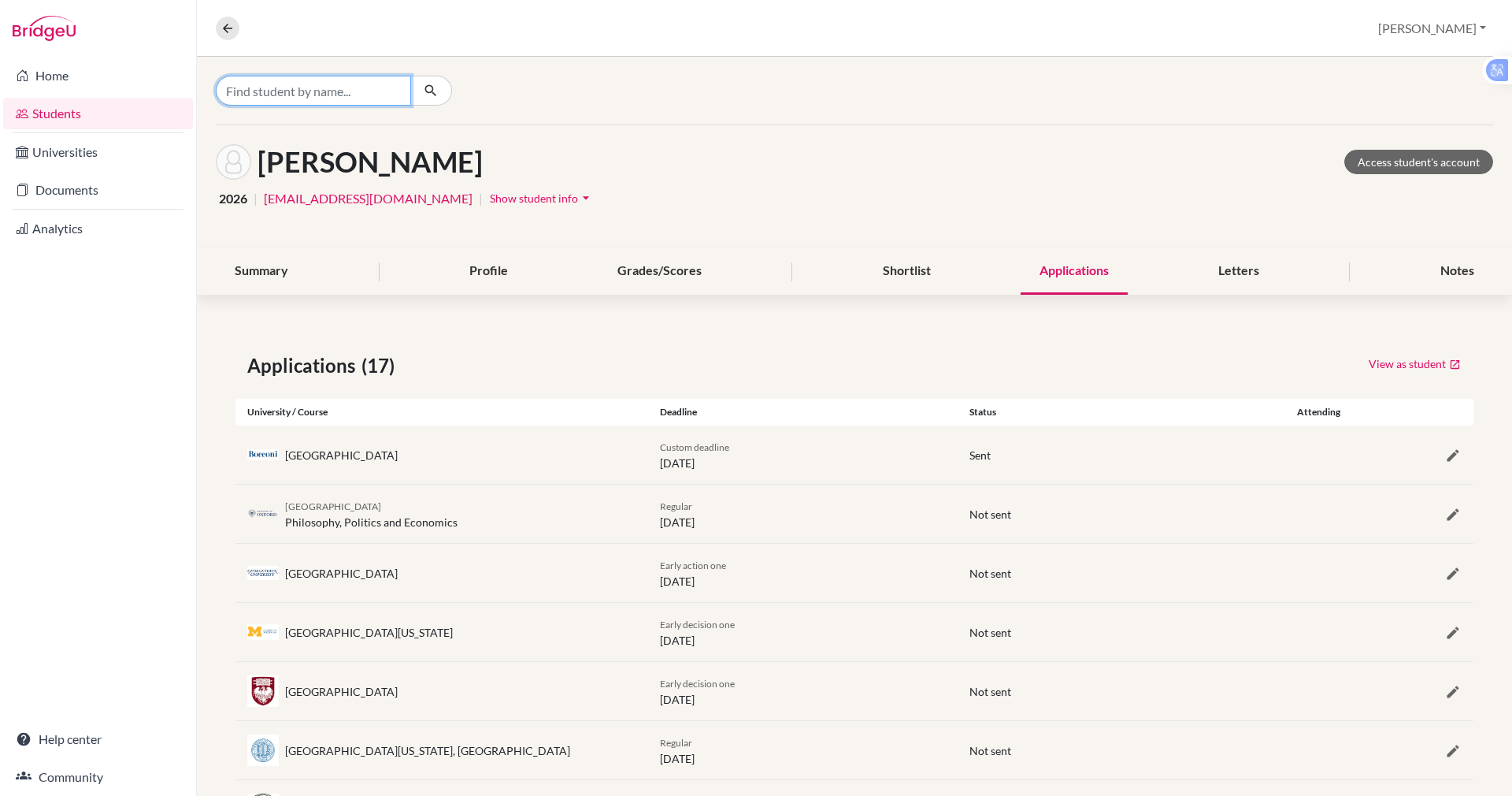
click at [297, 95] on input "Find student by name..." at bounding box center [313, 90] width 195 height 30
click at [258, 93] on input "bean thai" at bounding box center [313, 90] width 195 height 30
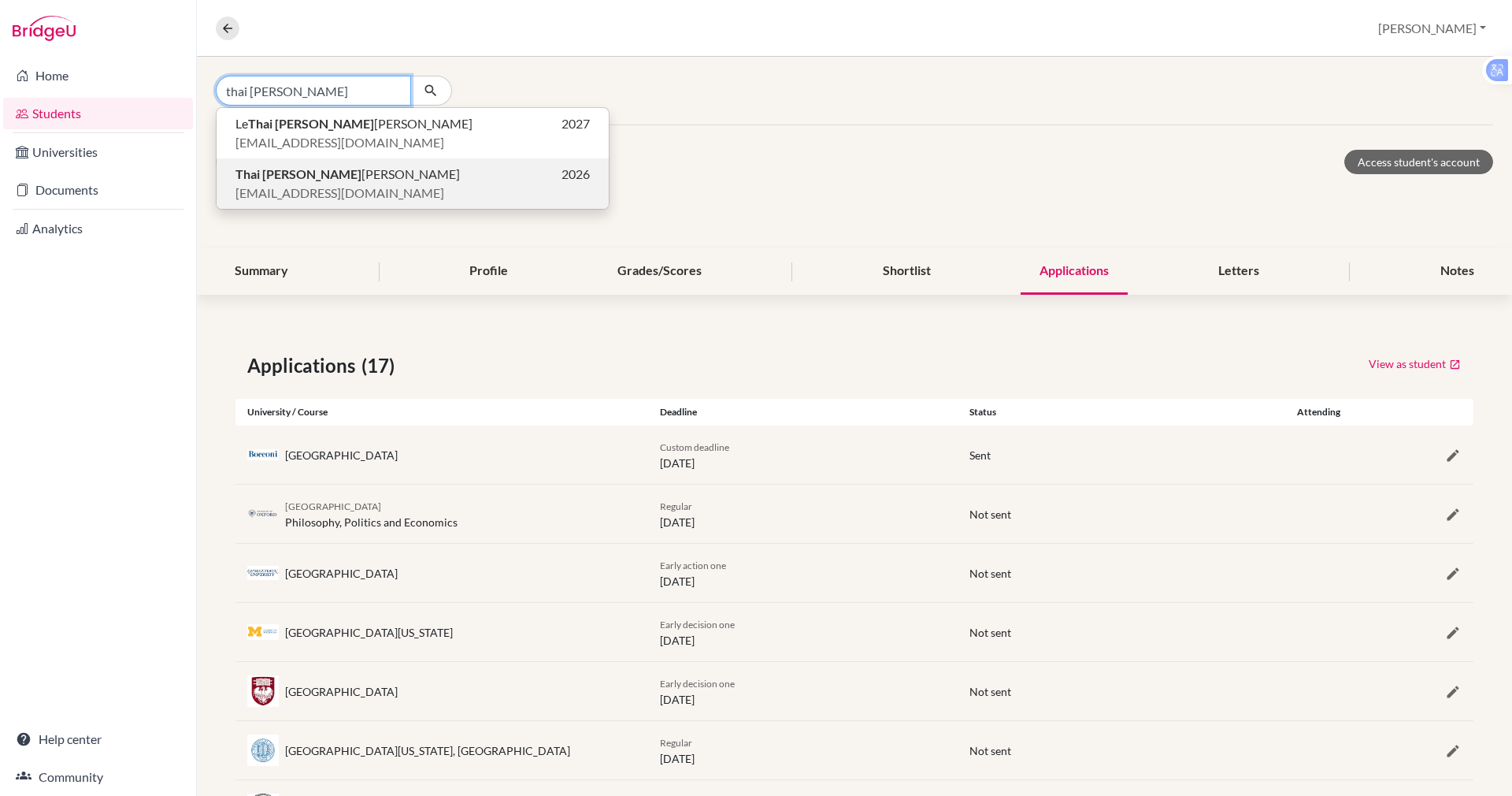
type input "thai anh"
click at [305, 191] on span "[EMAIL_ADDRESS][DOMAIN_NAME]" at bounding box center [340, 192] width 209 height 19
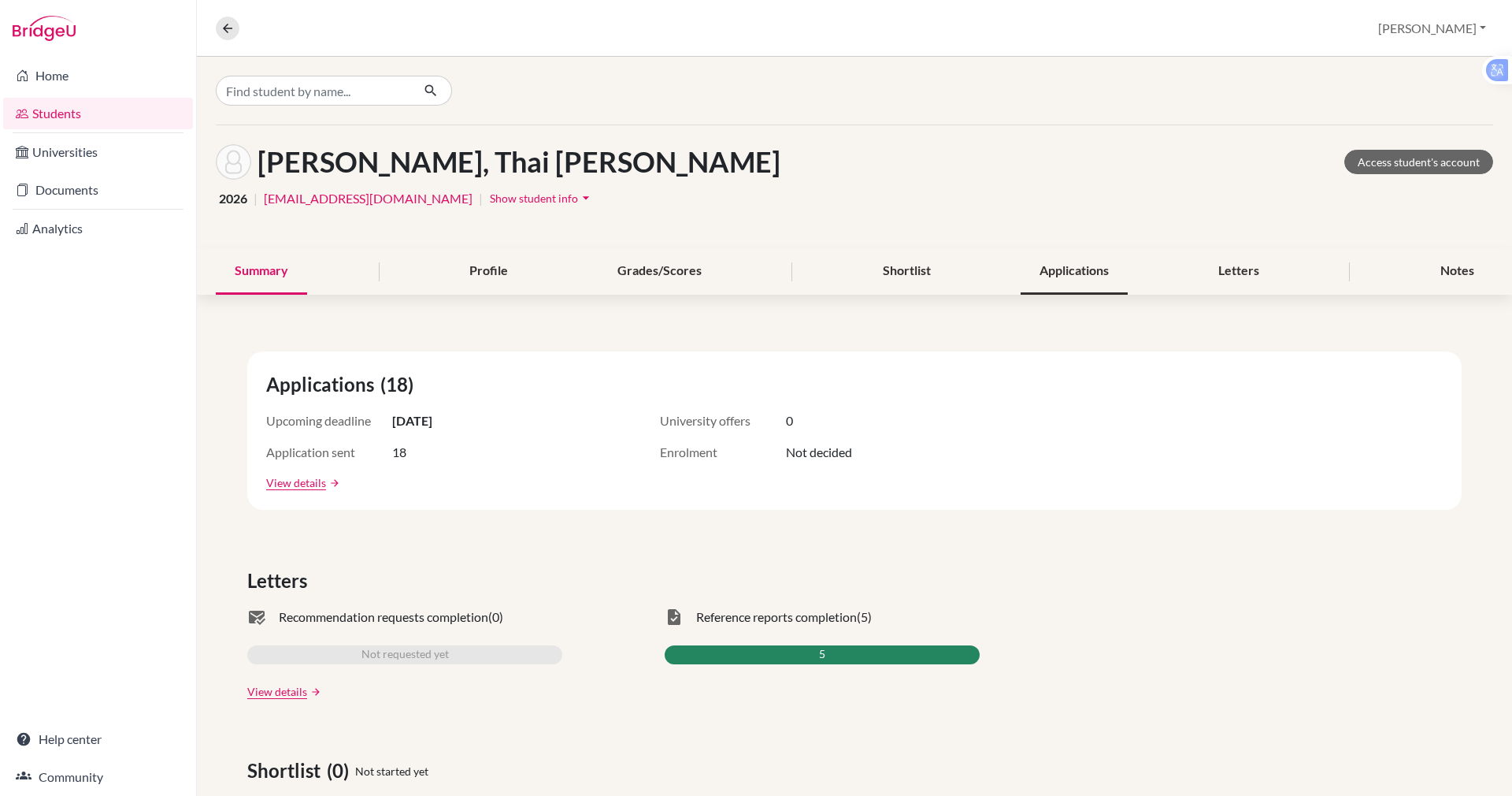
click at [1071, 272] on div "Applications" at bounding box center [1074, 271] width 107 height 46
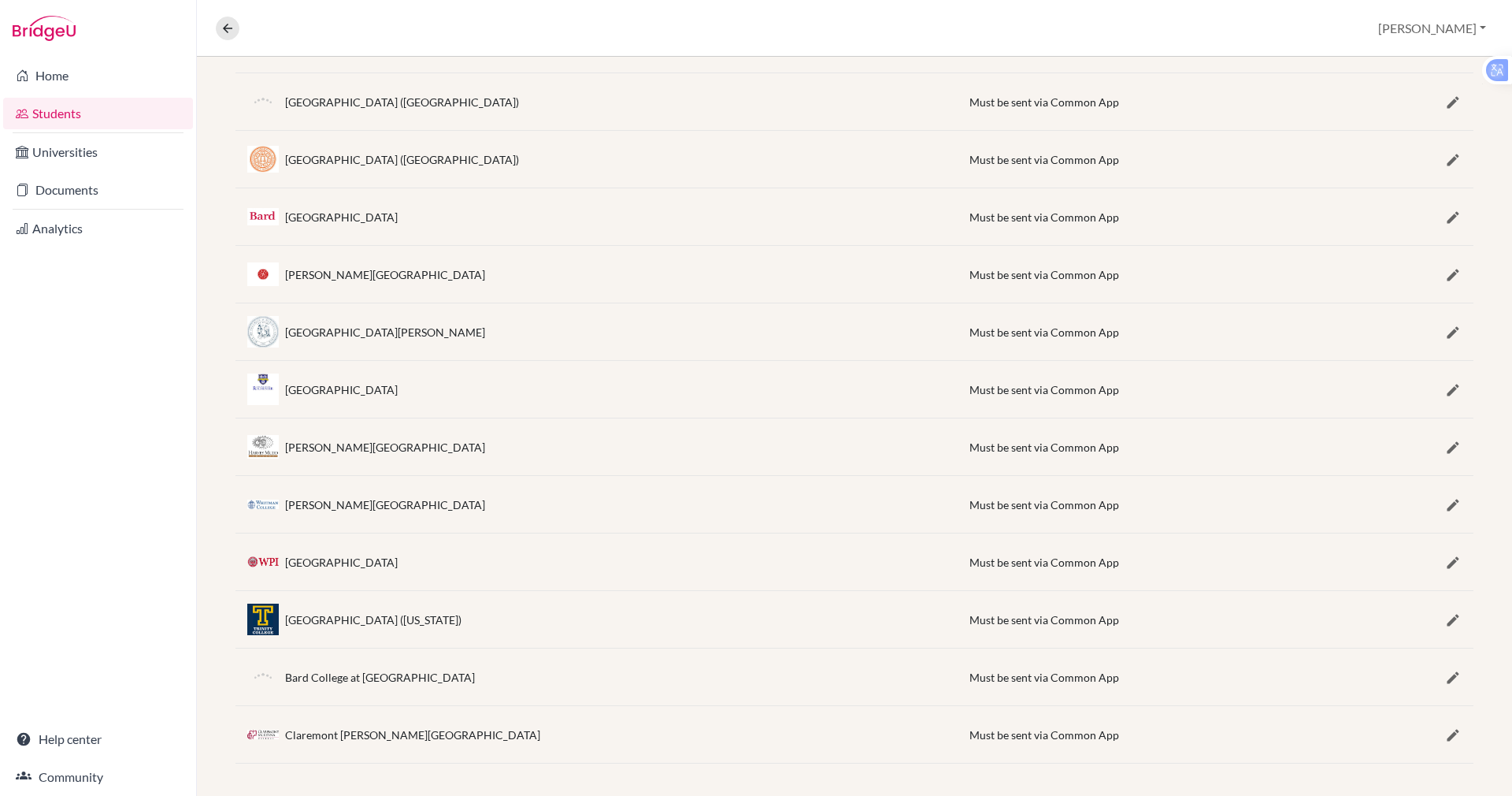
scroll to position [706, 0]
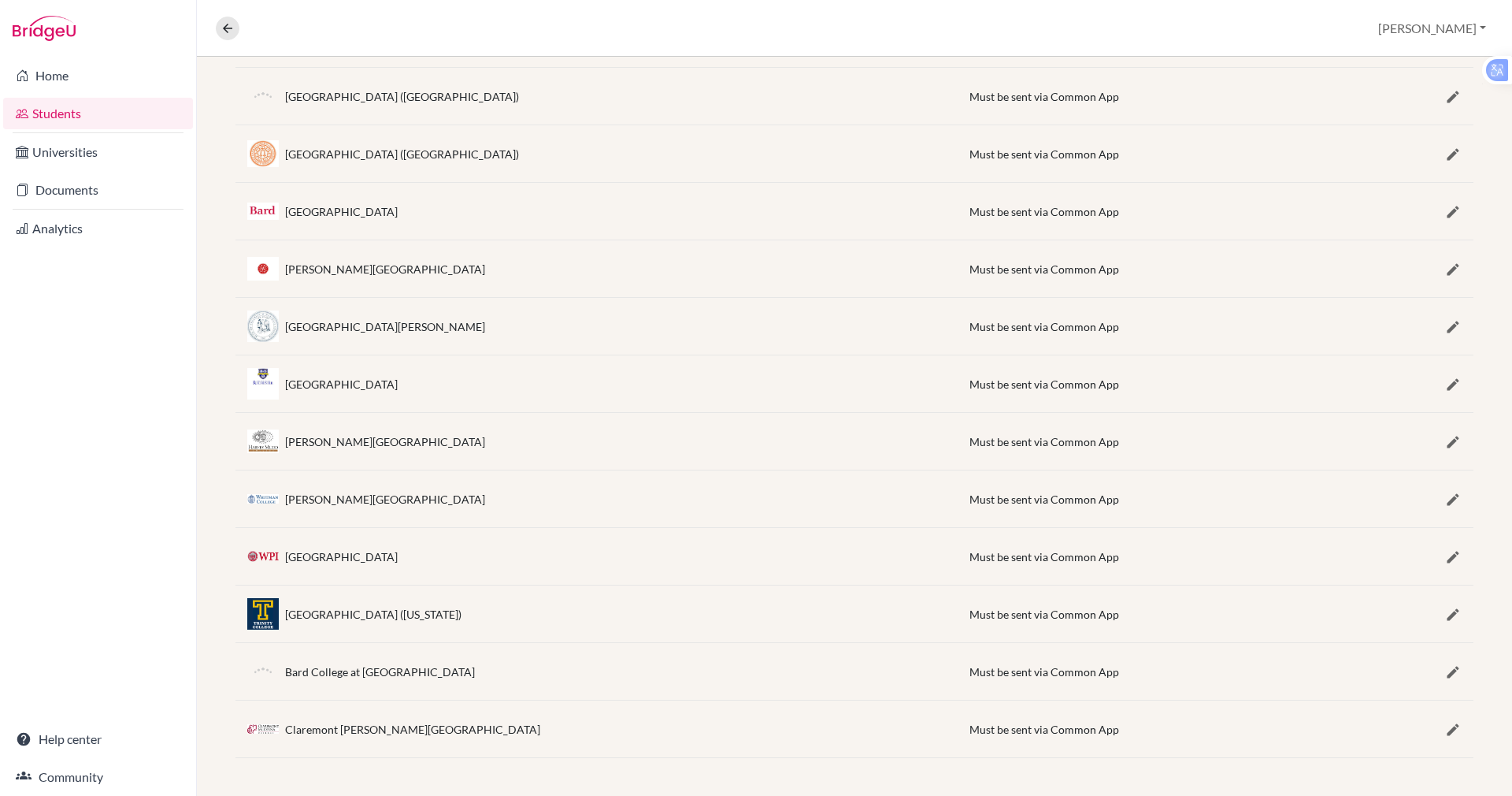
click at [498, 43] on div "Overview Student details Paul Profile School Settings Log out" at bounding box center [854, 28] width 1315 height 57
click at [63, 120] on link "Students" at bounding box center [98, 113] width 190 height 32
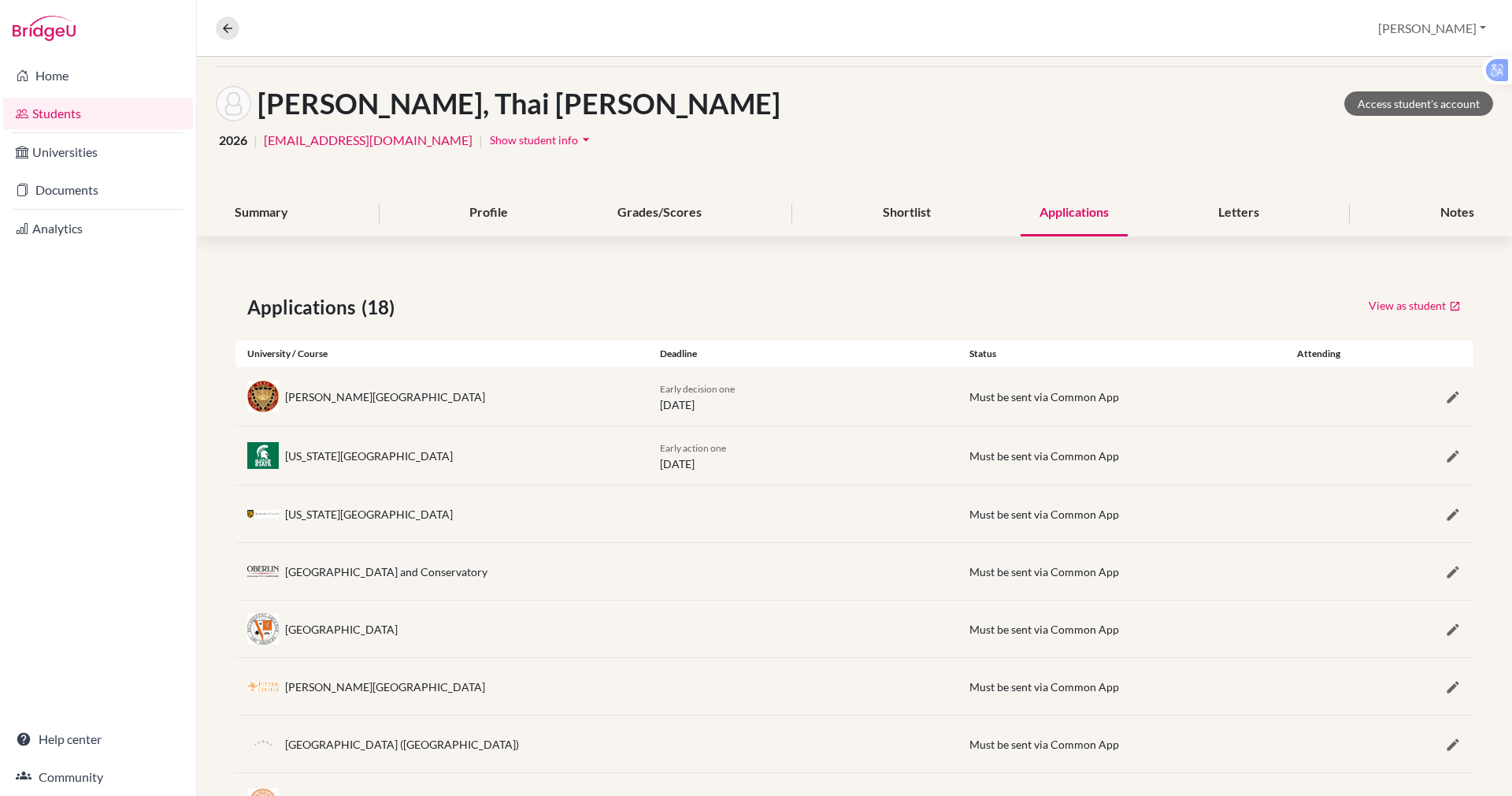
scroll to position [0, 0]
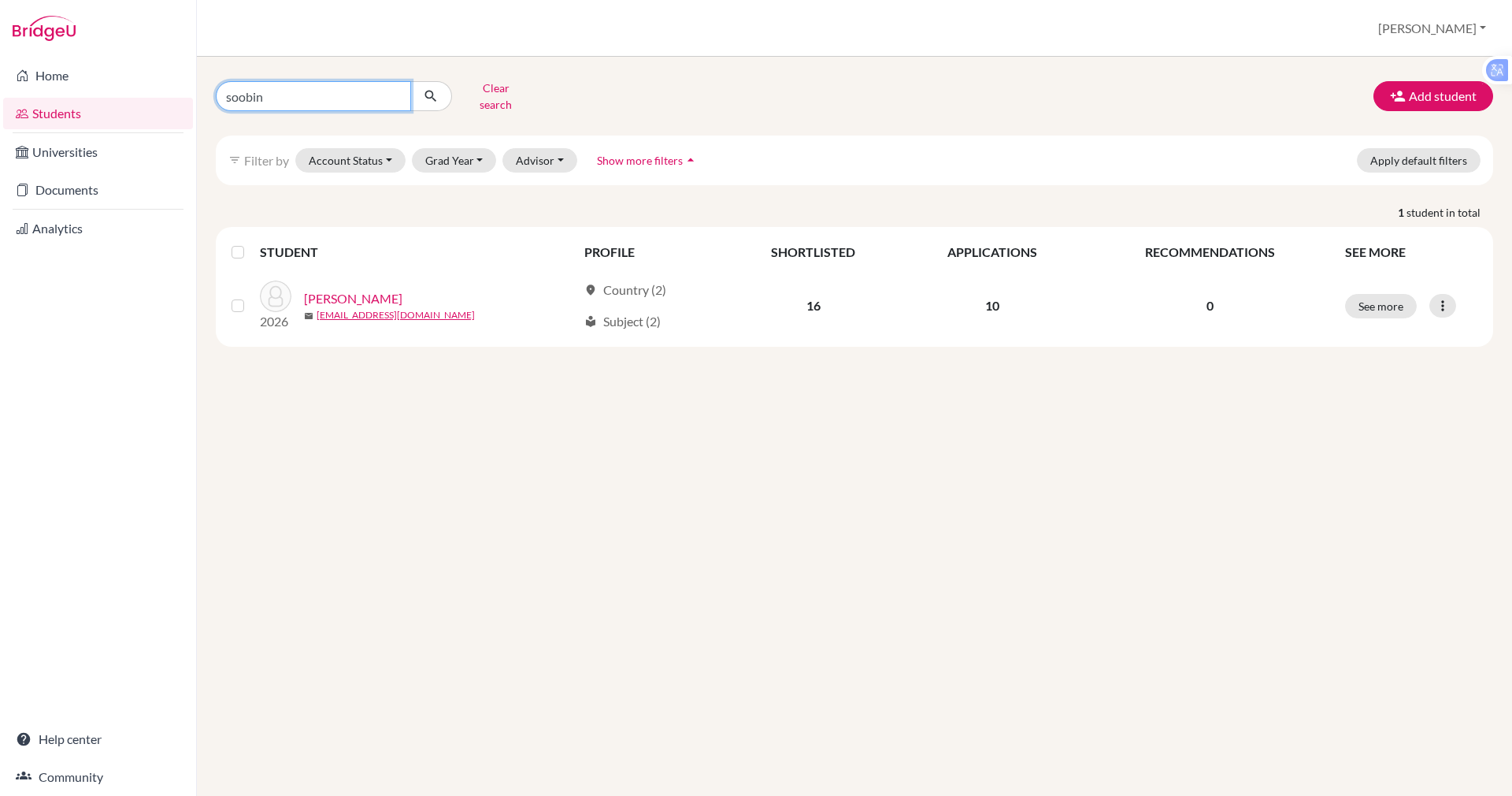
click at [290, 91] on input "soobin" at bounding box center [313, 96] width 195 height 30
type input "s"
type input "[PERSON_NAME] an"
click button "submit" at bounding box center [431, 96] width 42 height 30
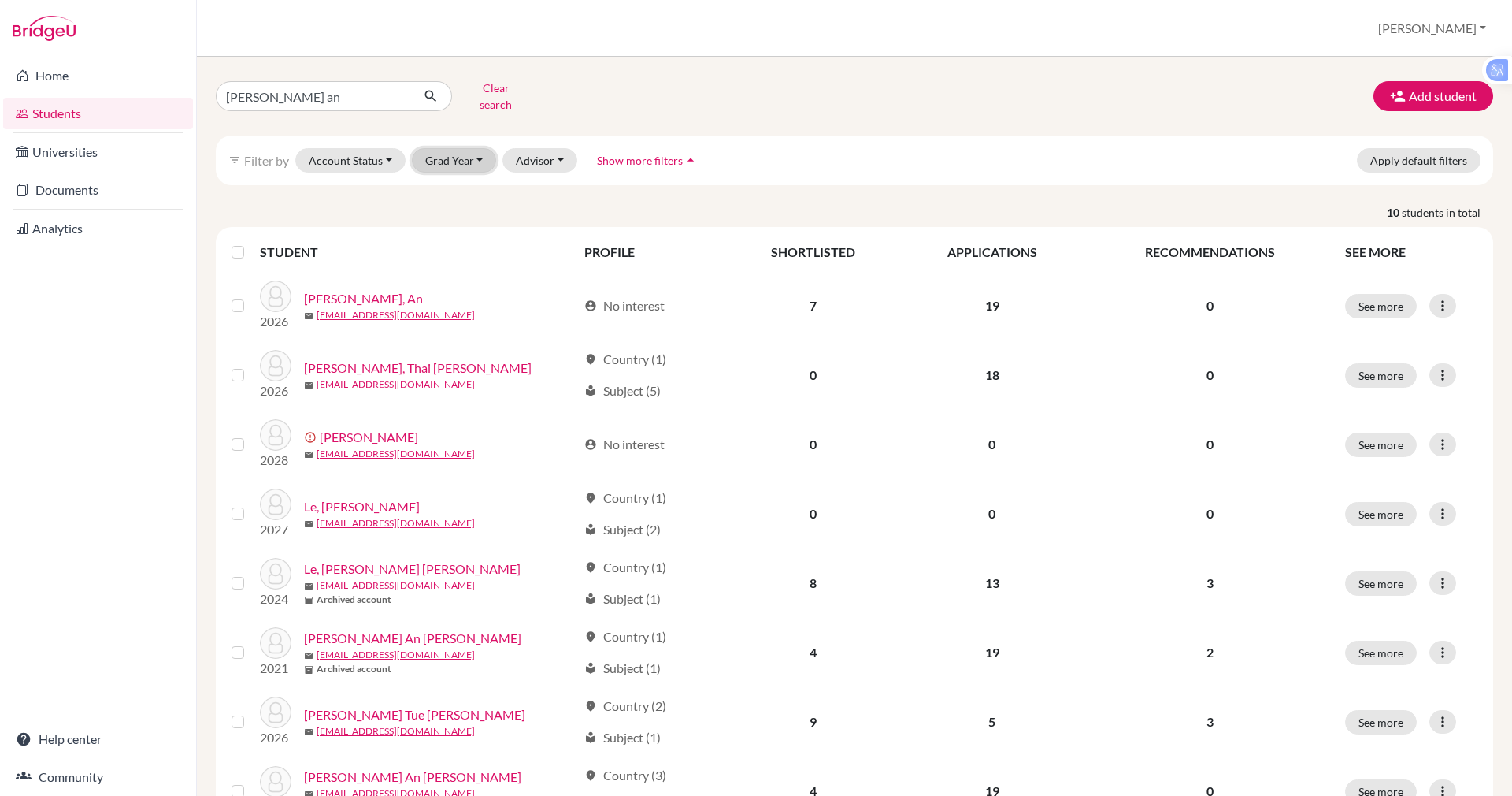
click at [449, 153] on button "Grad Year" at bounding box center [454, 160] width 85 height 24
click at [440, 235] on span "2026" at bounding box center [445, 244] width 28 height 19
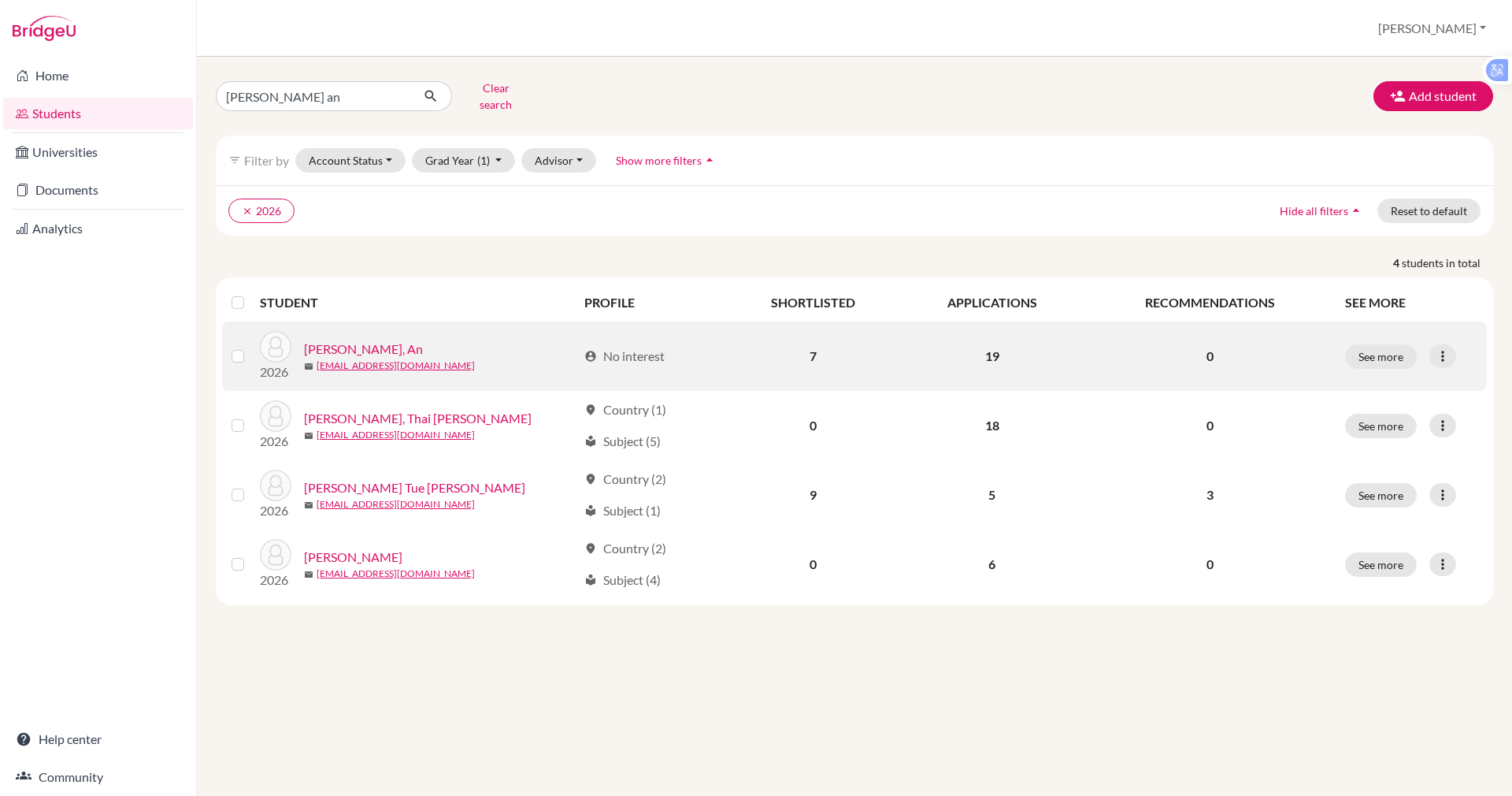
click at [329, 340] on link "[PERSON_NAME], An" at bounding box center [364, 349] width 119 height 19
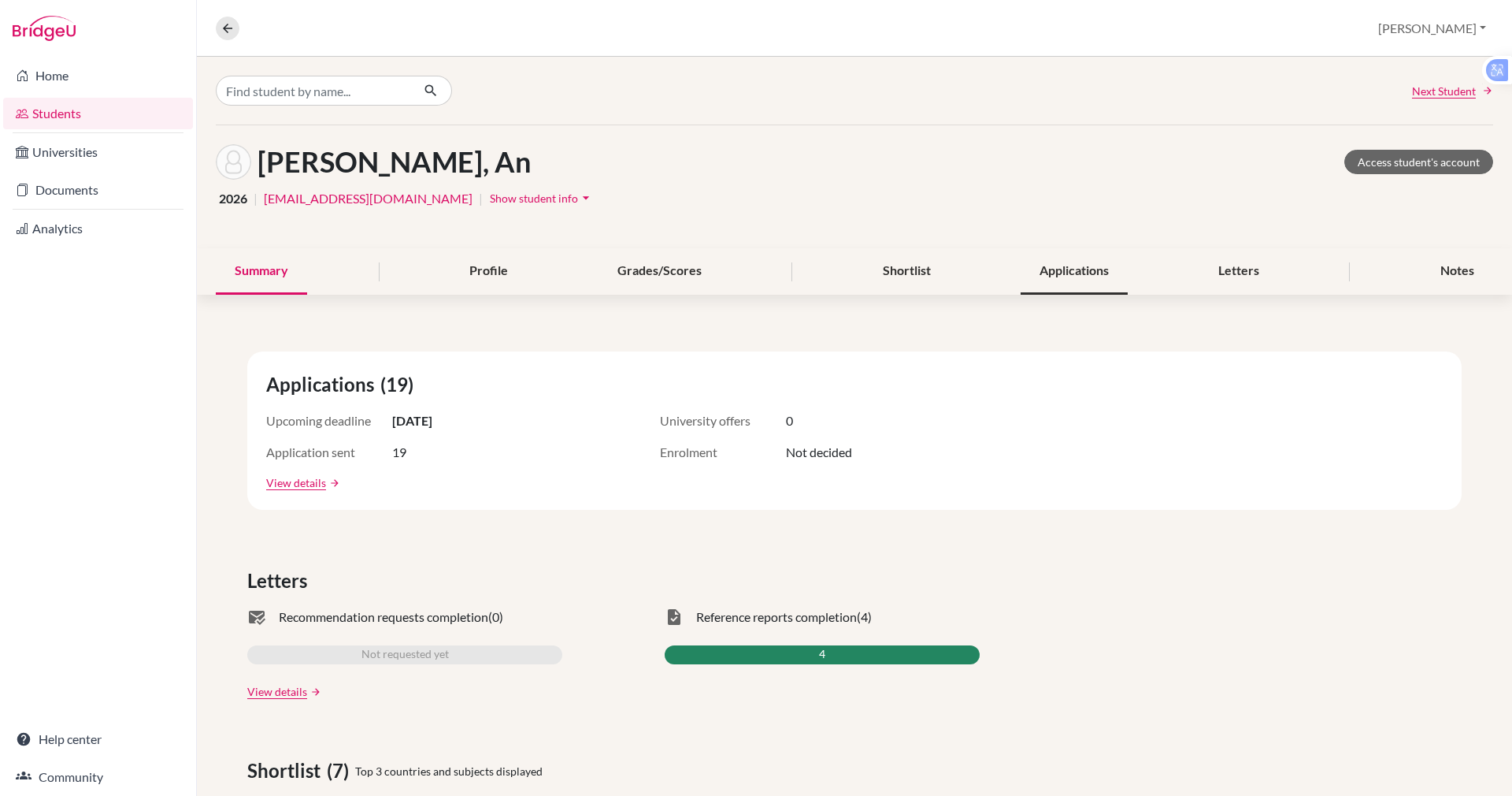
click at [1059, 259] on div "Applications" at bounding box center [1074, 271] width 107 height 46
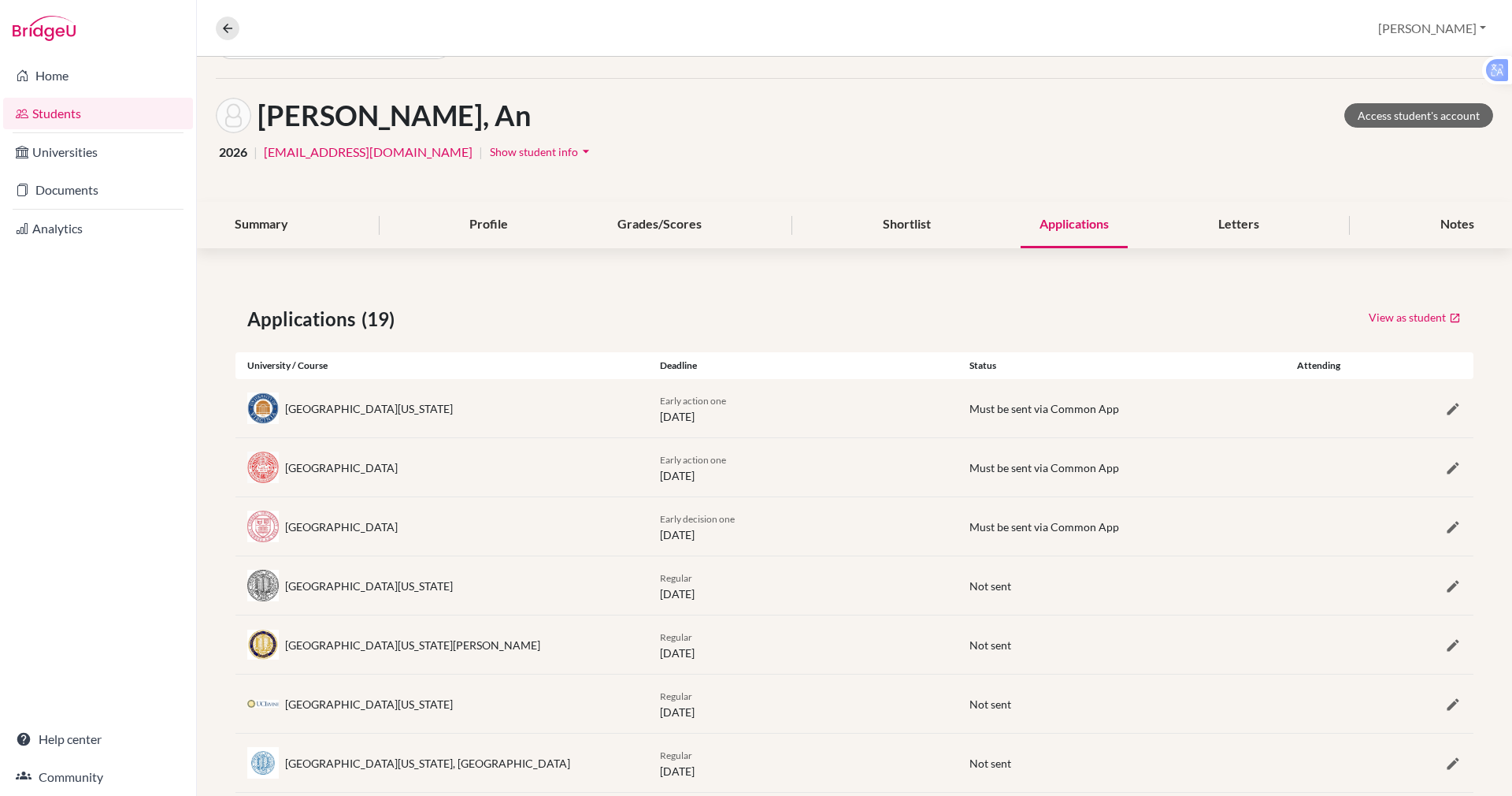
scroll to position [44, 0]
